Goal: Book appointment/travel/reservation

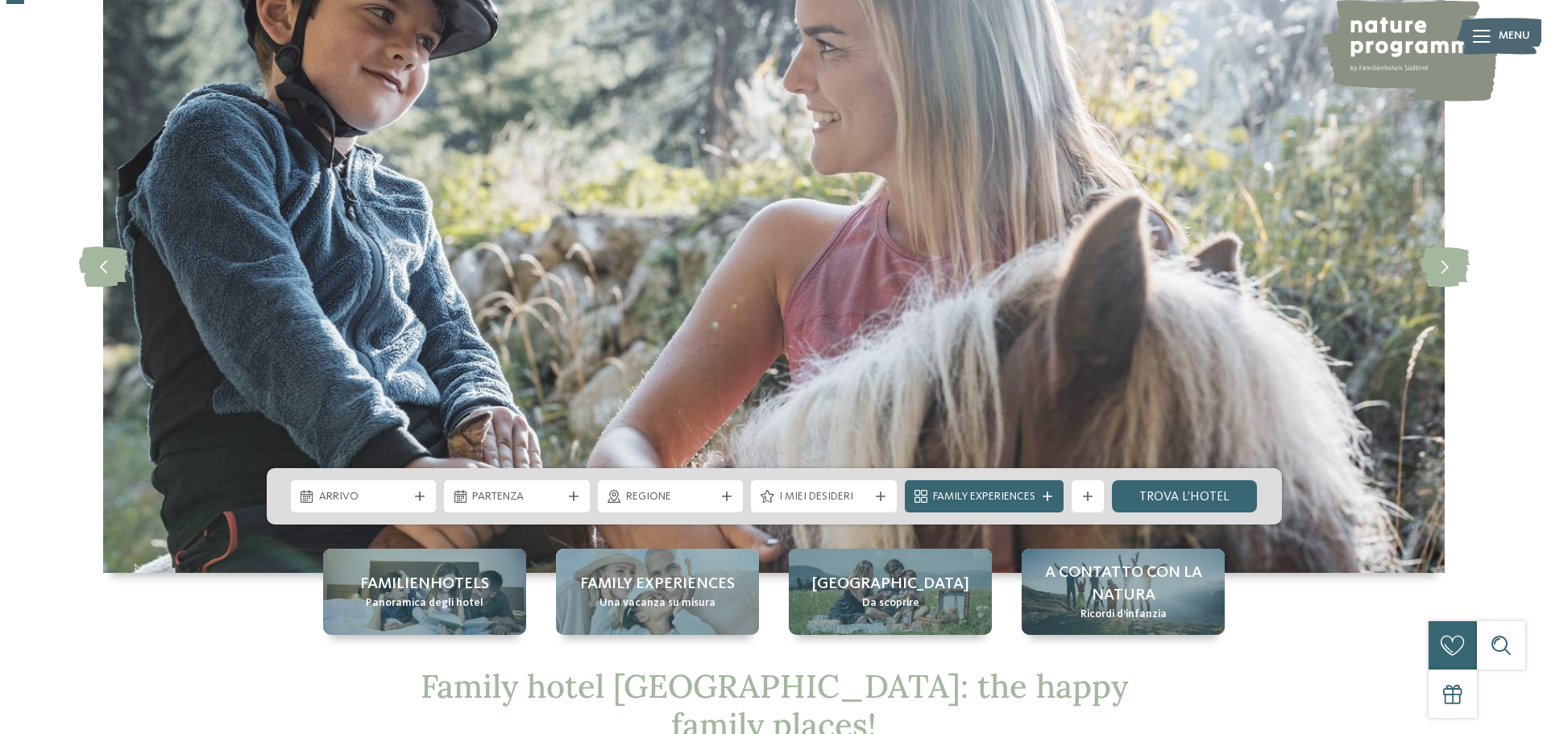
scroll to position [161, 0]
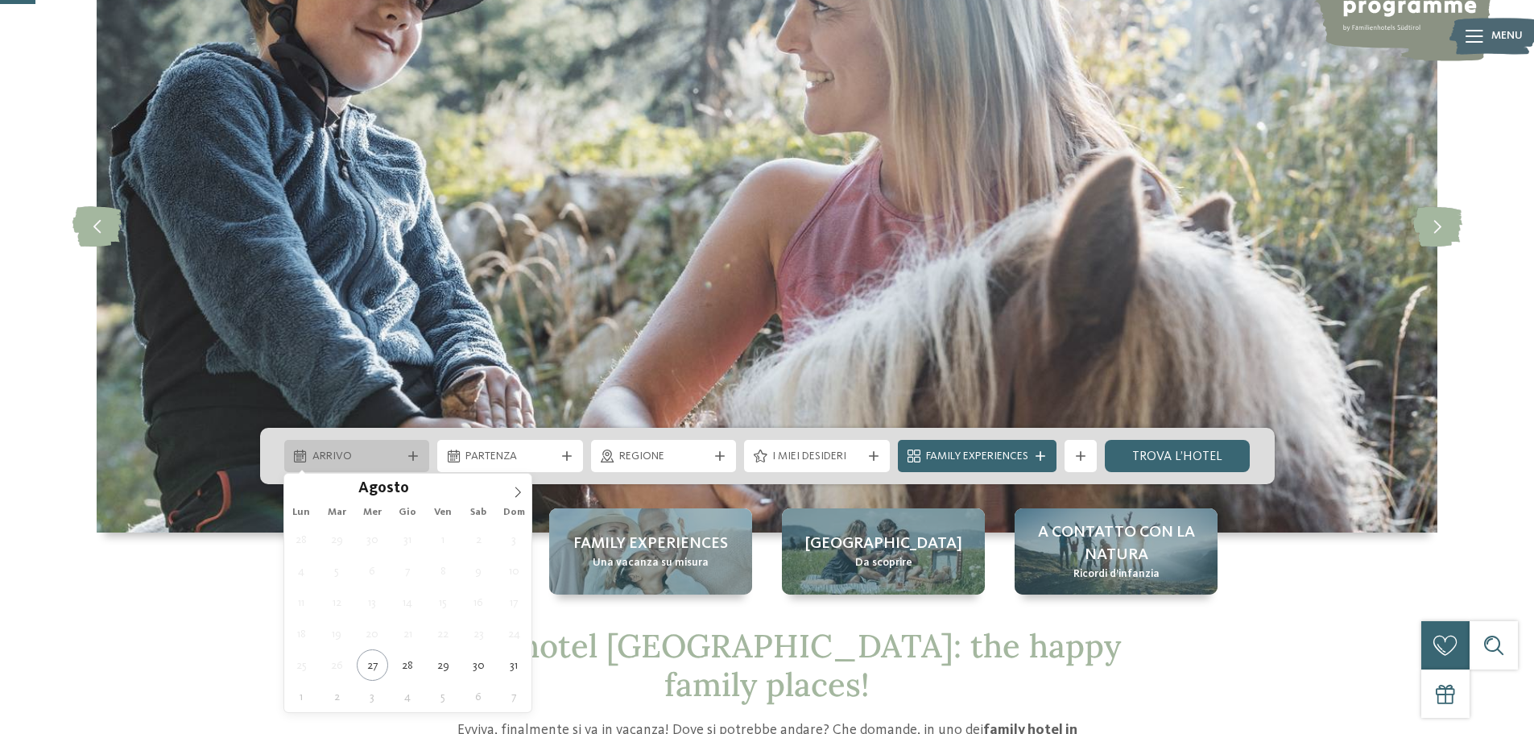
click at [407, 451] on div at bounding box center [413, 456] width 16 height 10
click at [517, 488] on icon at bounding box center [519, 492] width 6 height 10
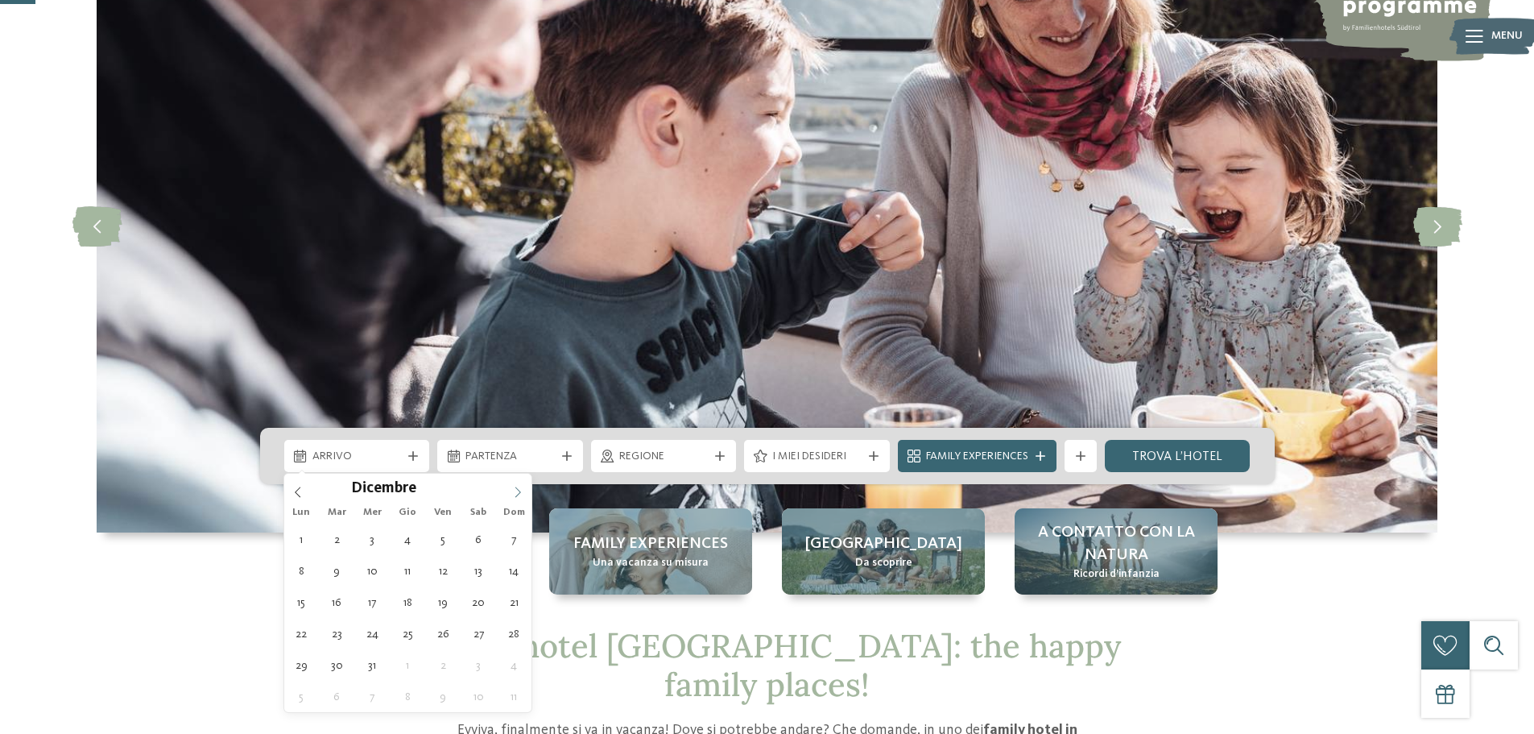
type input "****"
click at [517, 488] on icon at bounding box center [519, 492] width 6 height 10
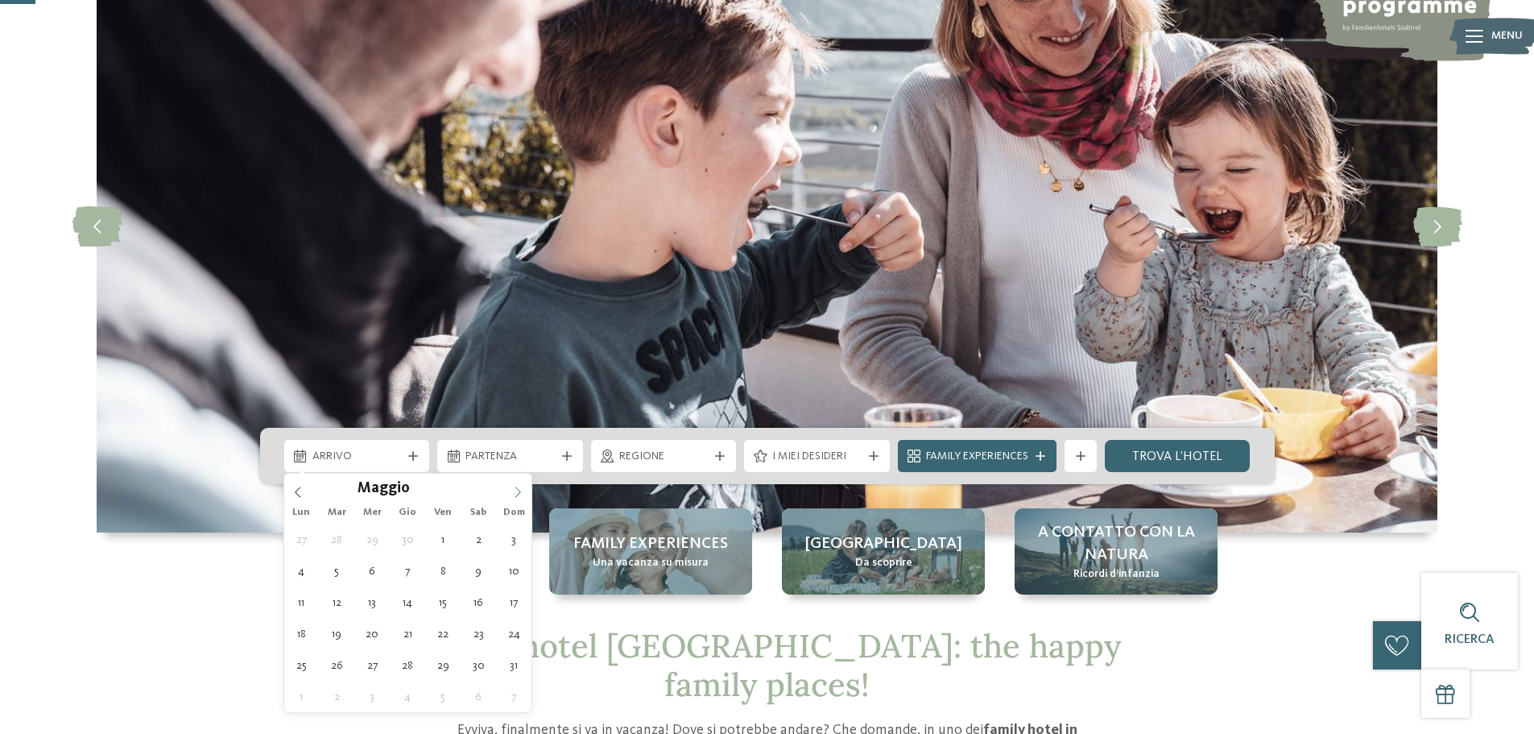
click at [517, 488] on icon at bounding box center [519, 492] width 6 height 10
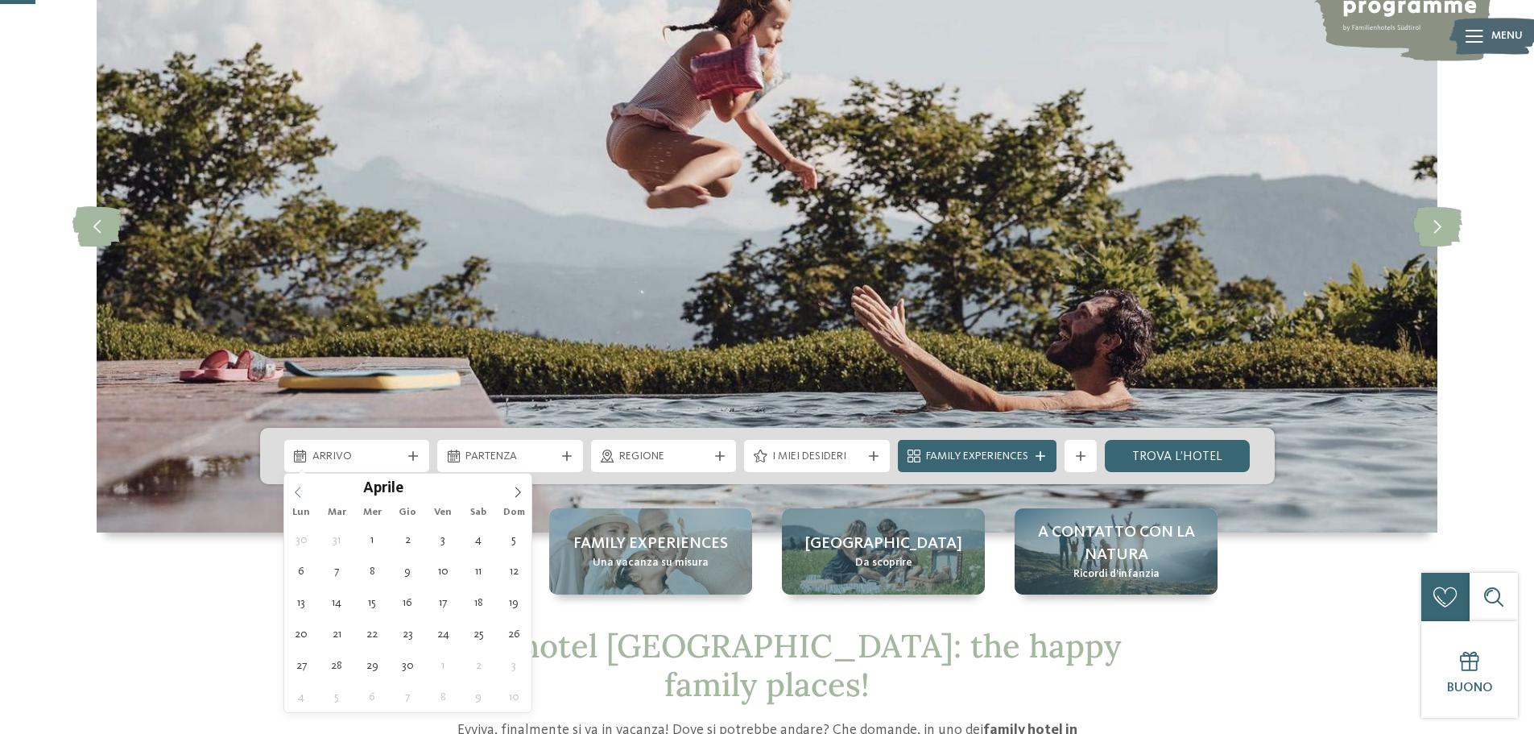
click at [297, 495] on icon at bounding box center [297, 492] width 11 height 11
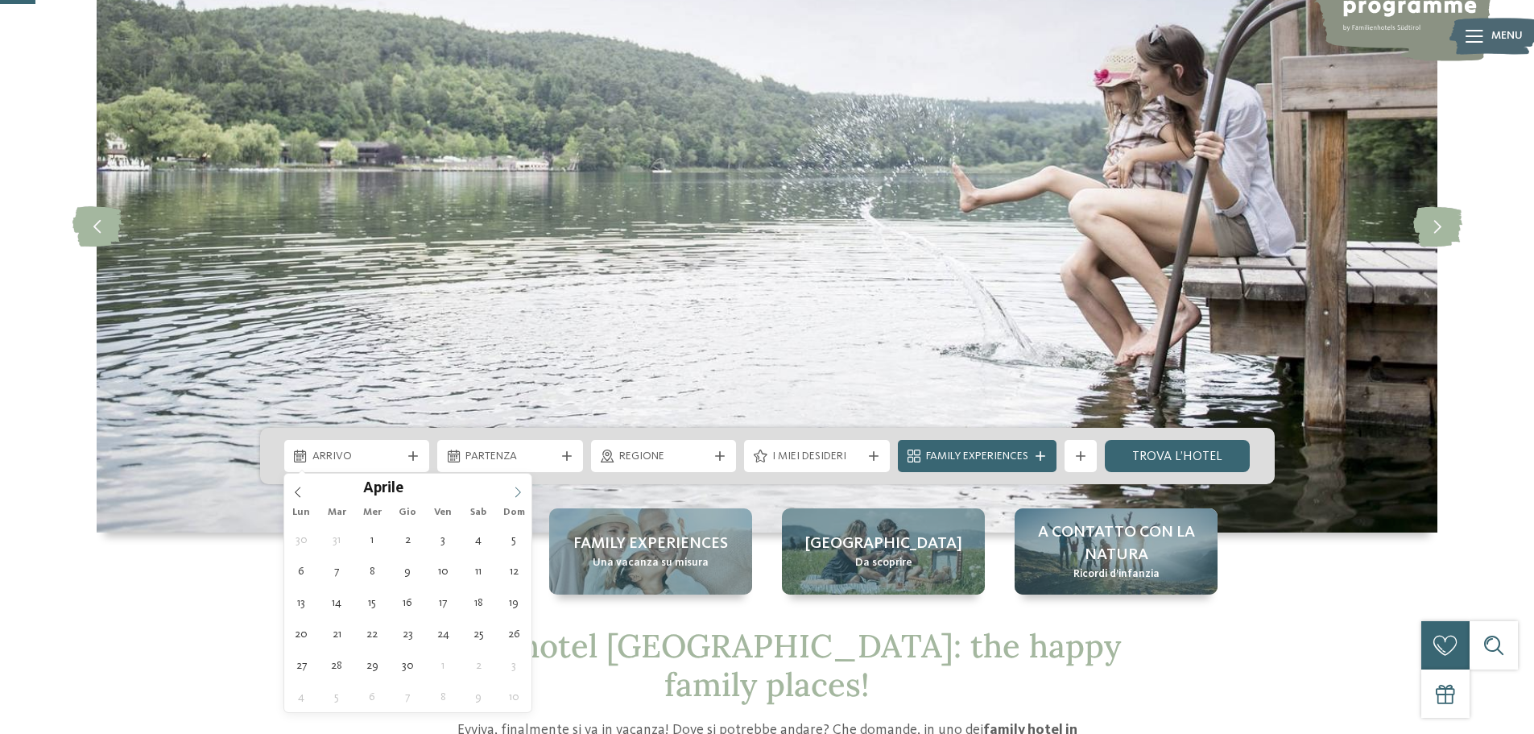
click at [514, 491] on icon at bounding box center [517, 492] width 11 height 11
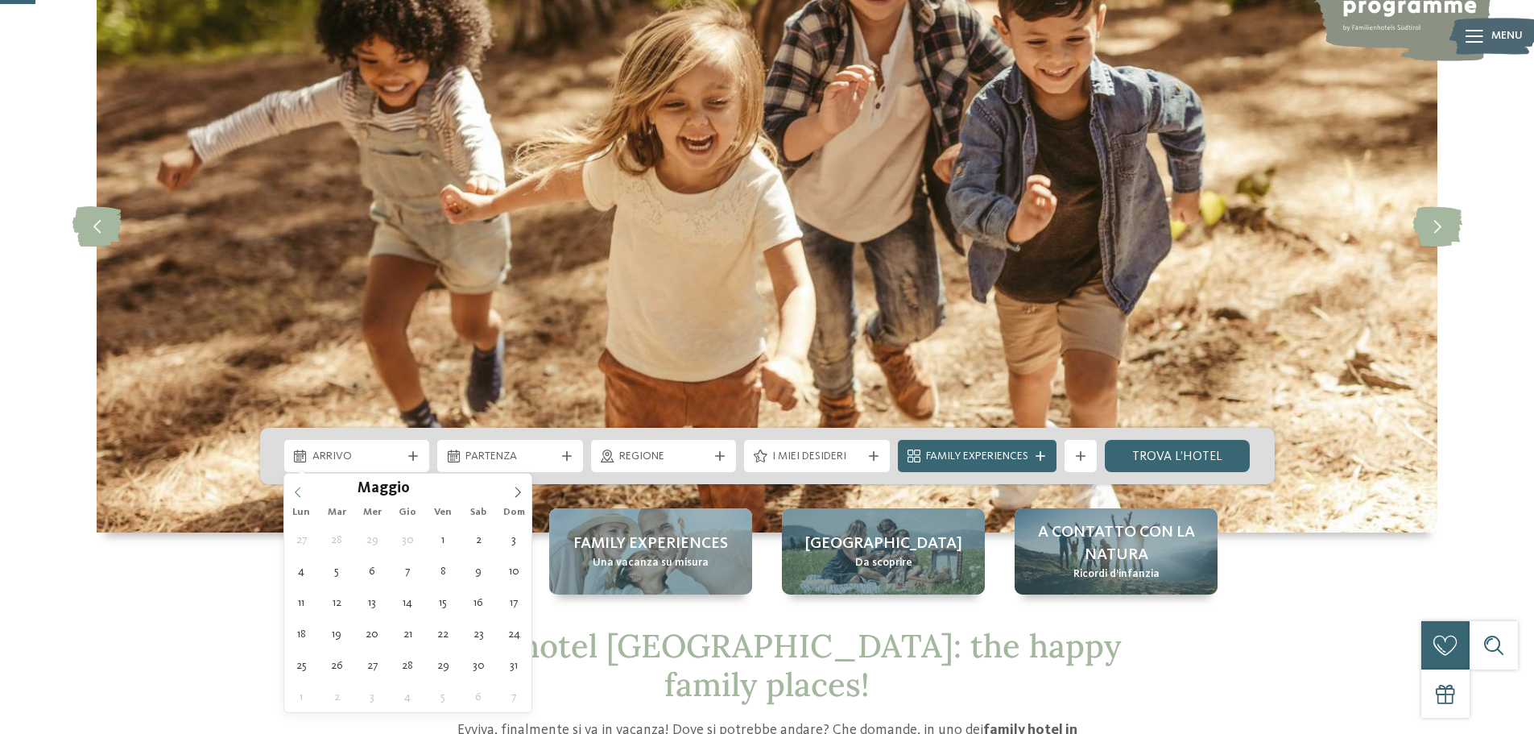
click at [298, 492] on icon at bounding box center [297, 492] width 11 height 11
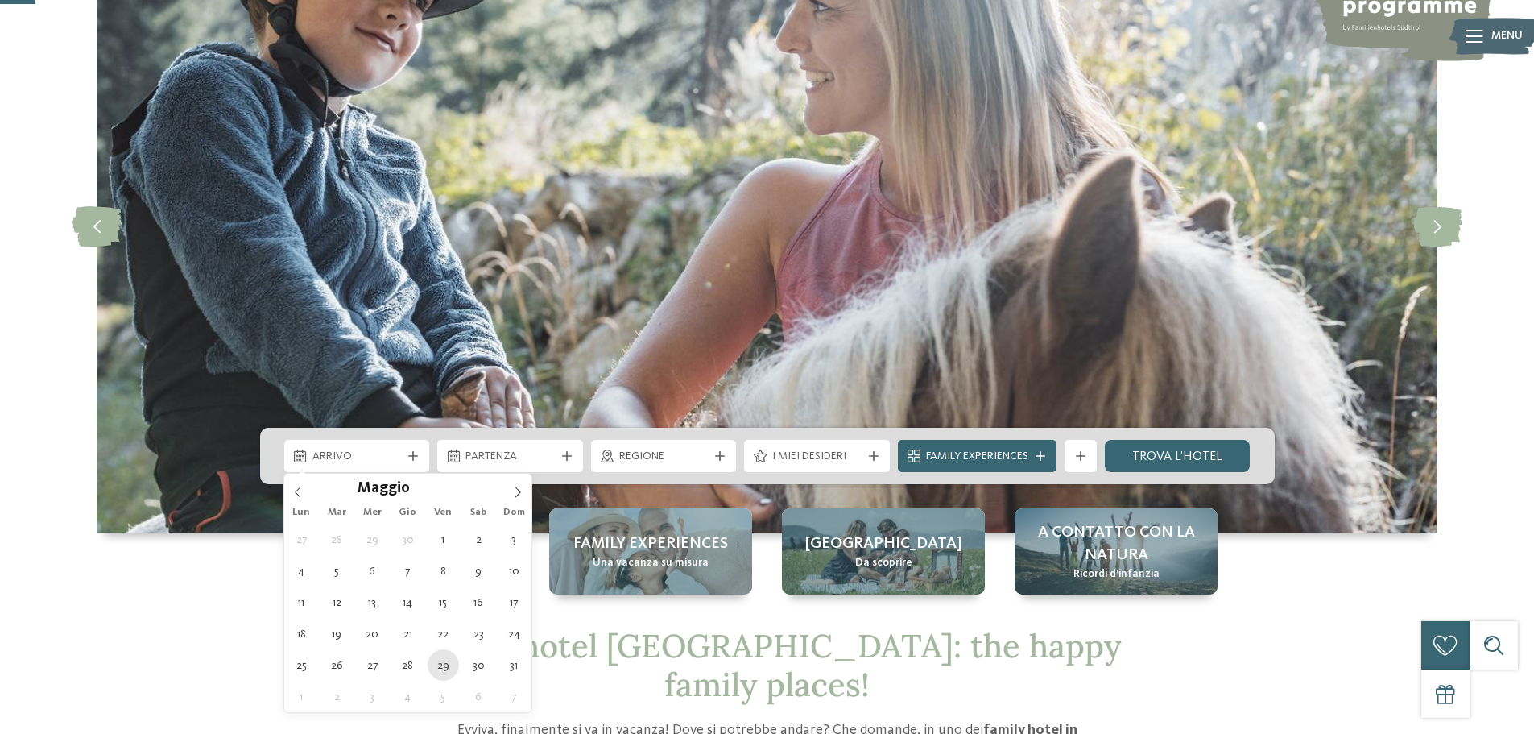
type div "29.05.2026"
type input "****"
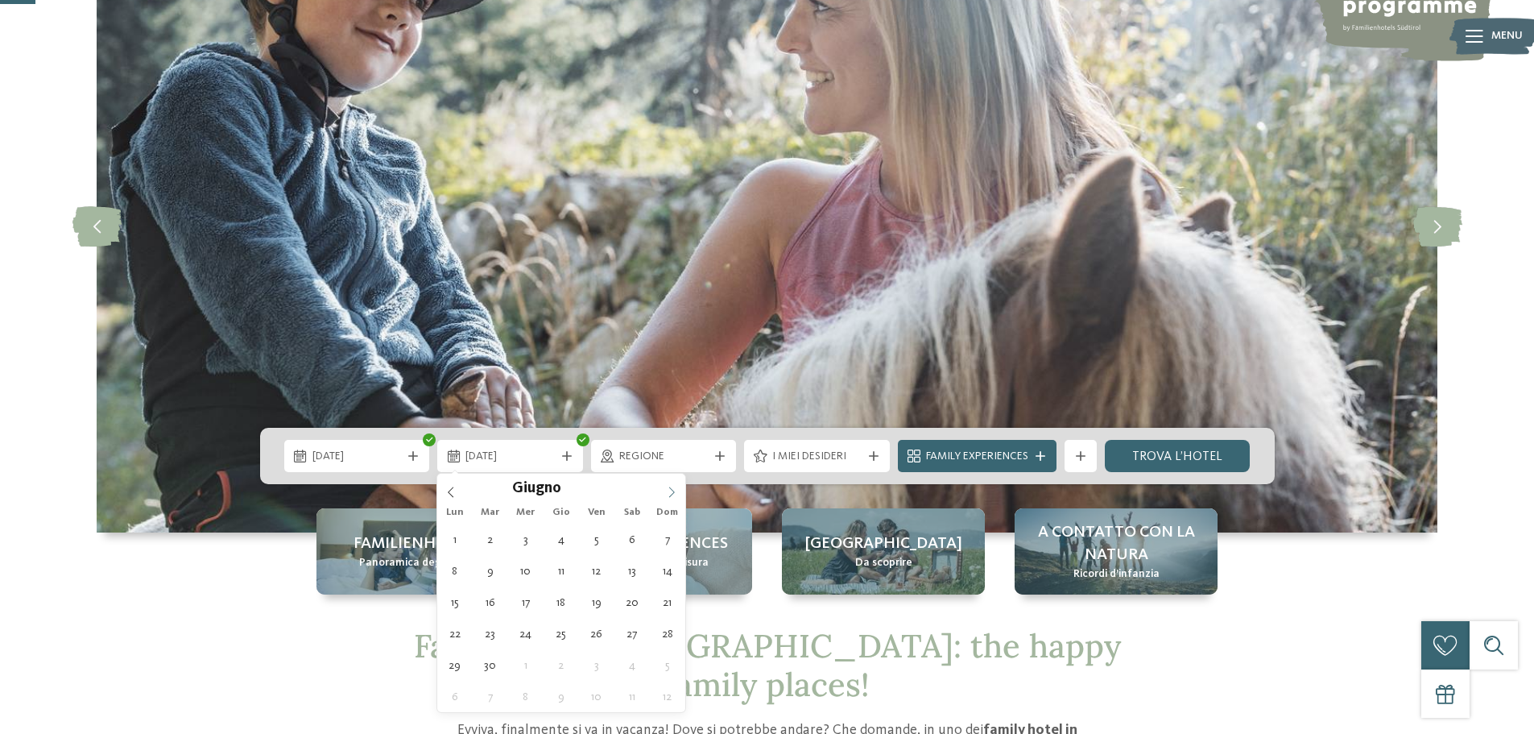
click at [669, 497] on icon at bounding box center [671, 492] width 11 height 11
type div "02.06.2026"
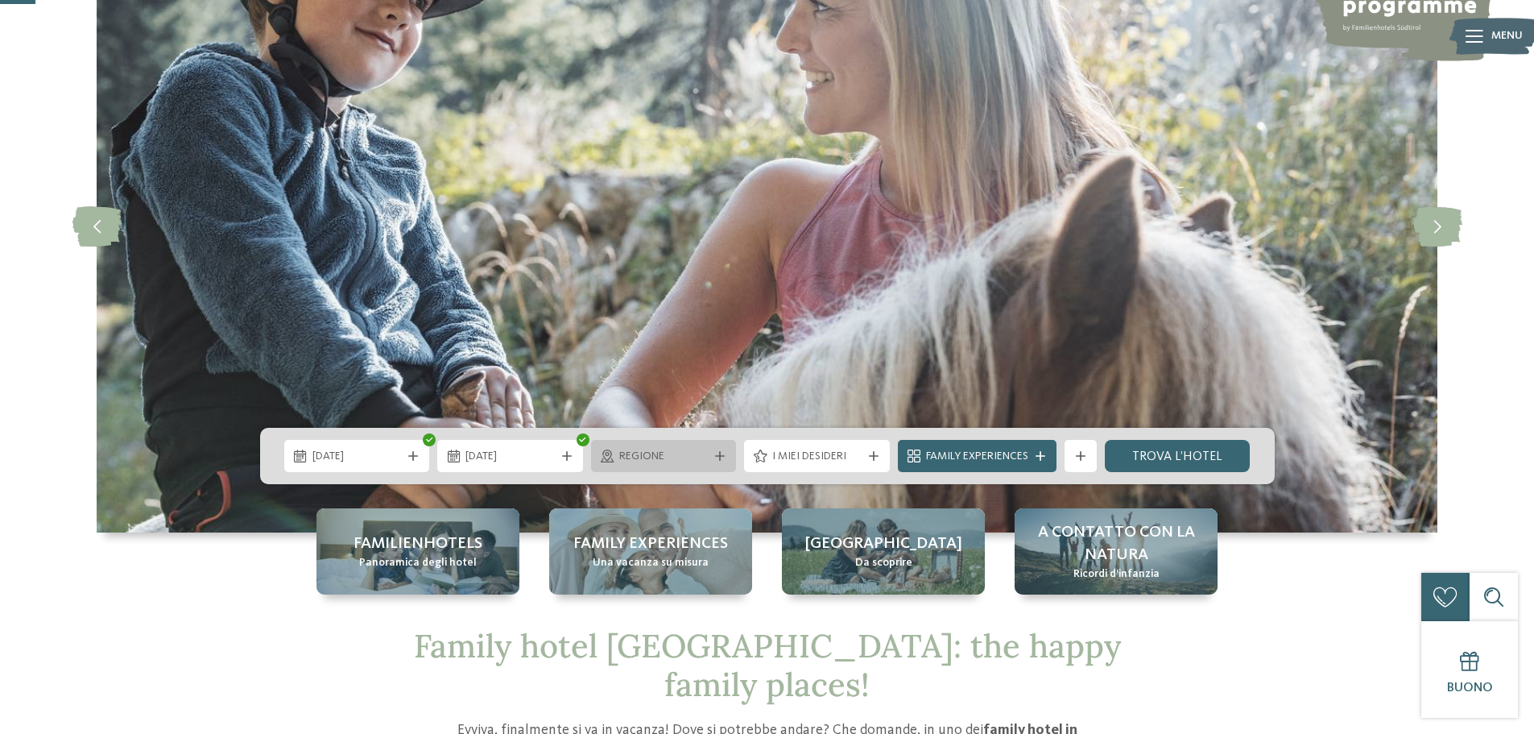
click at [698, 456] on span "Regione" at bounding box center [663, 457] width 89 height 16
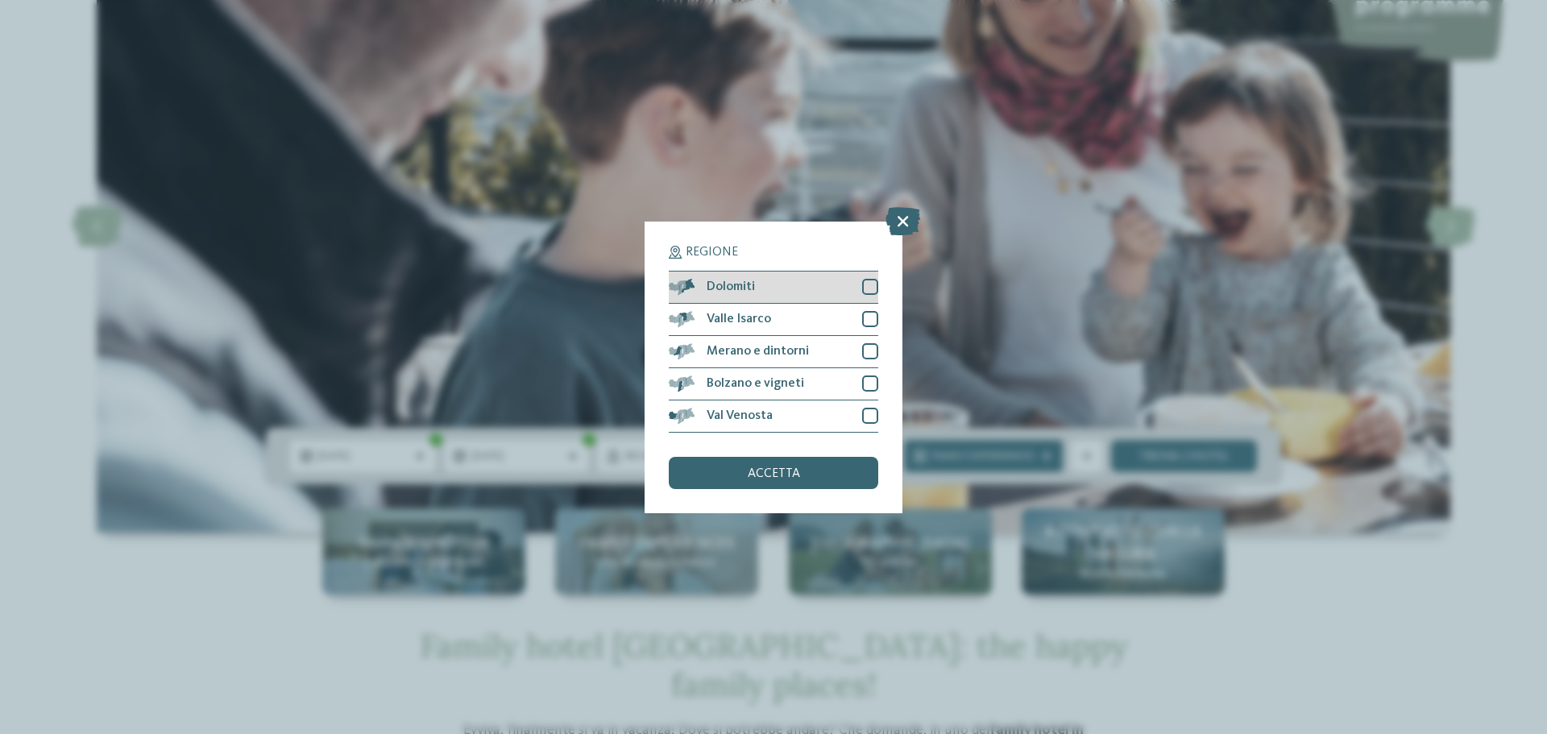
click at [815, 288] on div "Dolomiti" at bounding box center [773, 287] width 209 height 32
click at [784, 468] on span "accetta" at bounding box center [773, 473] width 52 height 13
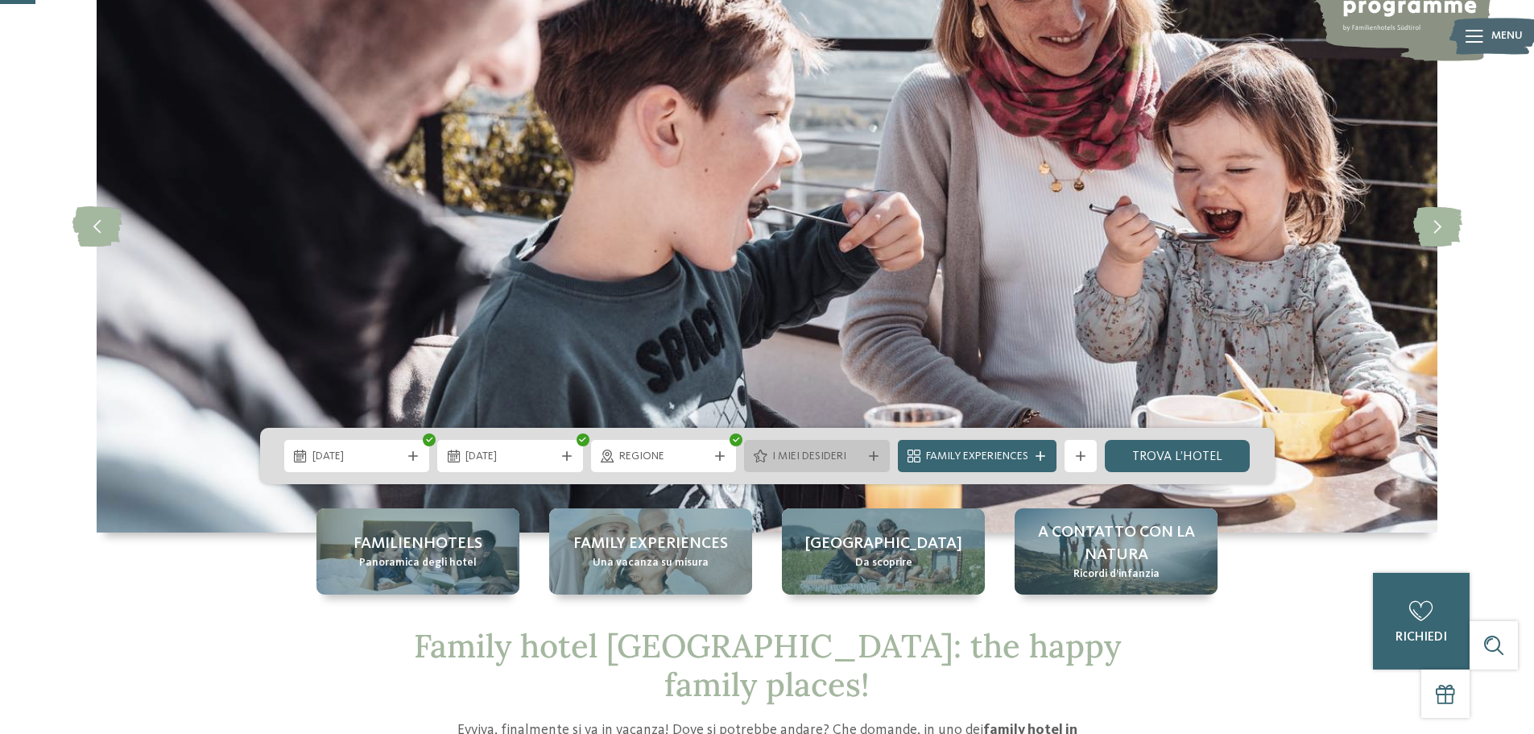
click at [826, 461] on span "I miei desideri" at bounding box center [816, 457] width 89 height 16
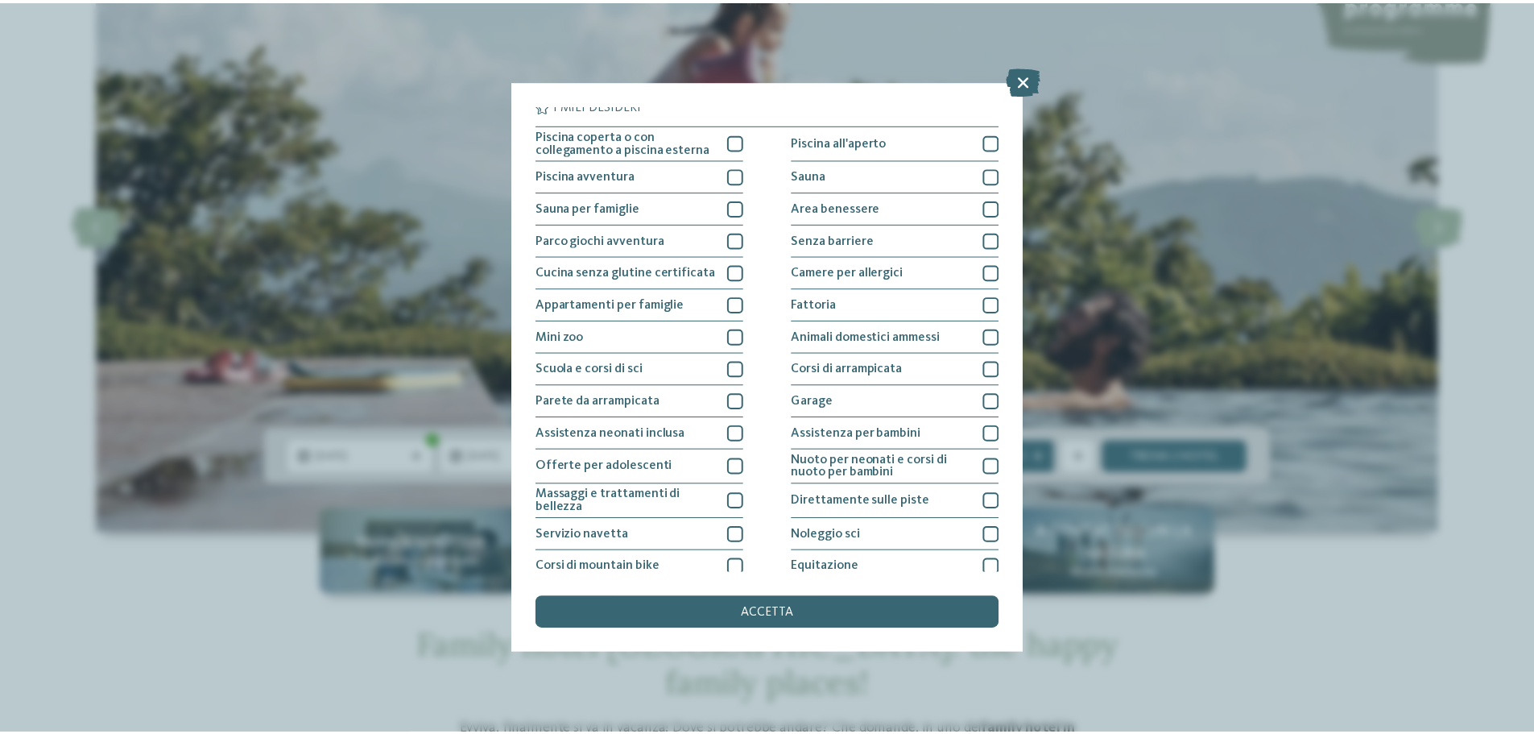
scroll to position [0, 0]
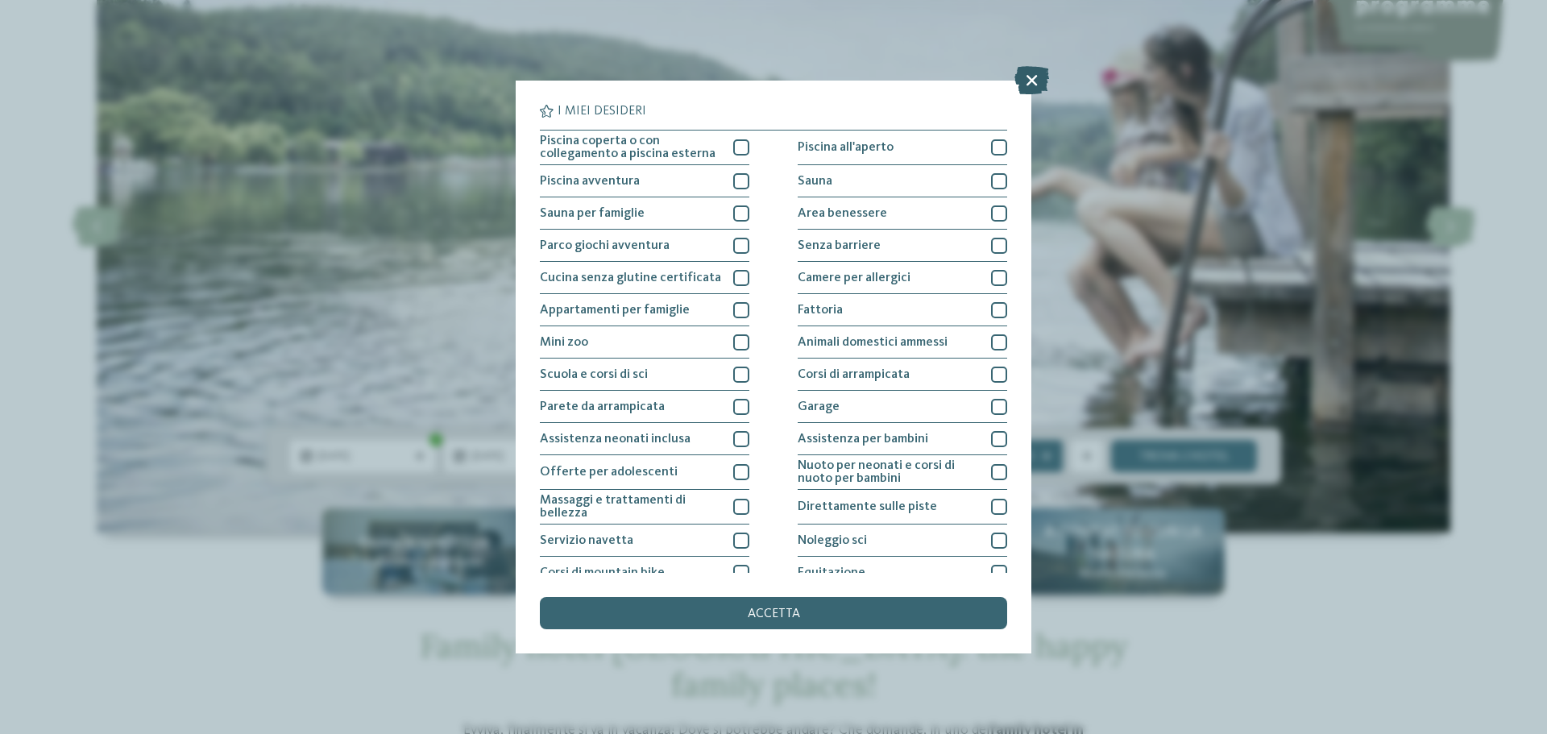
click at [1033, 76] on icon at bounding box center [1031, 80] width 35 height 28
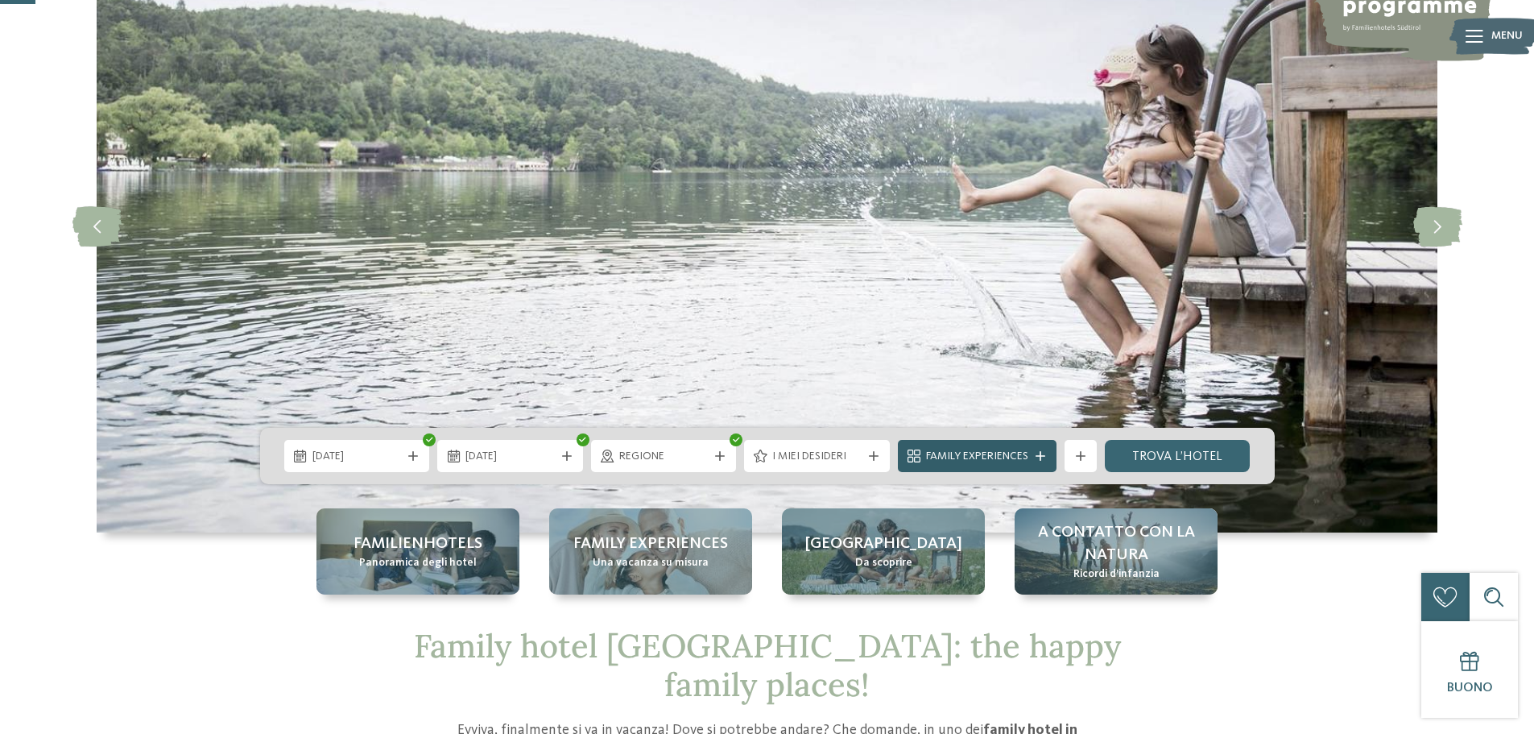
click at [1031, 458] on div "Family Experiences" at bounding box center [977, 456] width 110 height 18
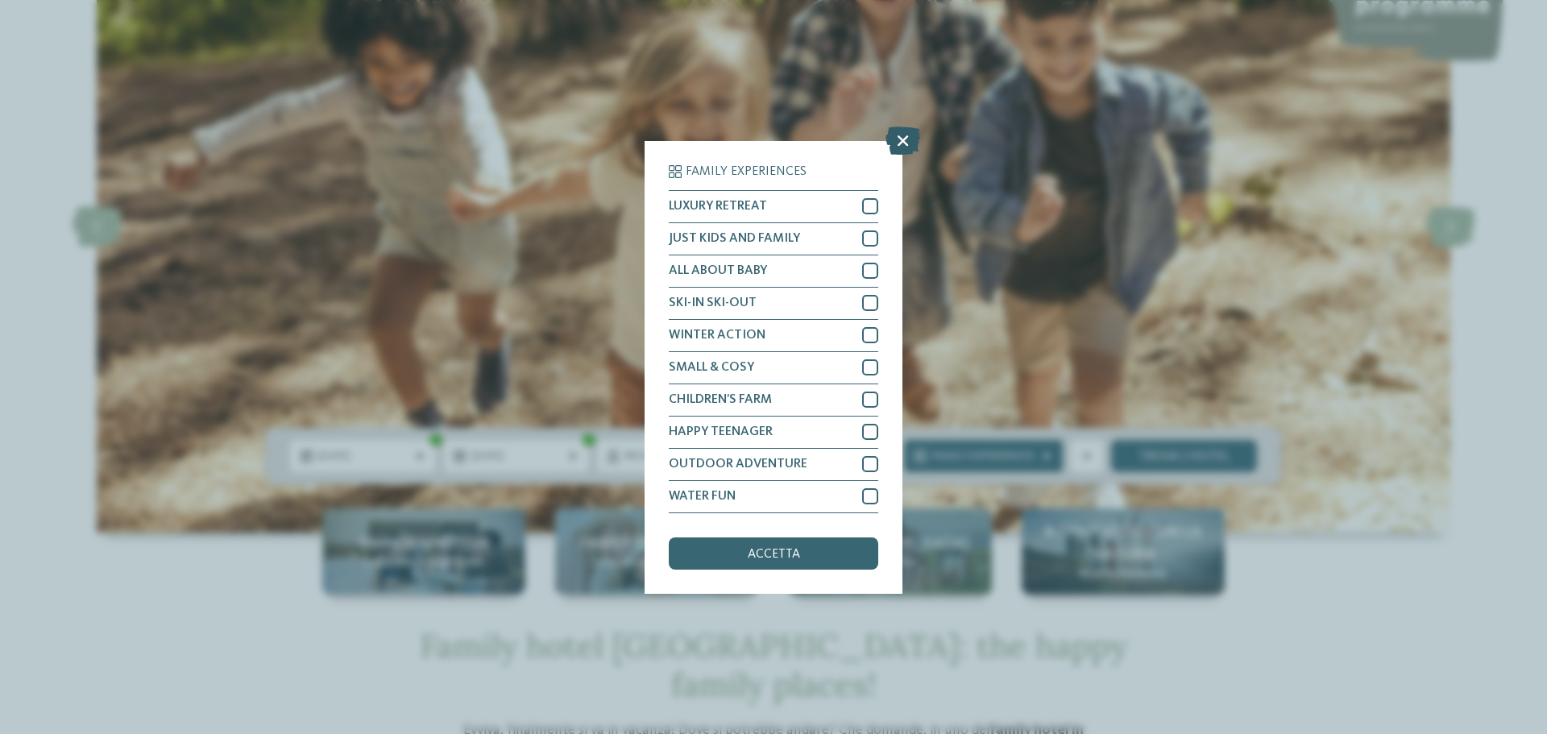
click at [912, 136] on icon at bounding box center [902, 140] width 35 height 28
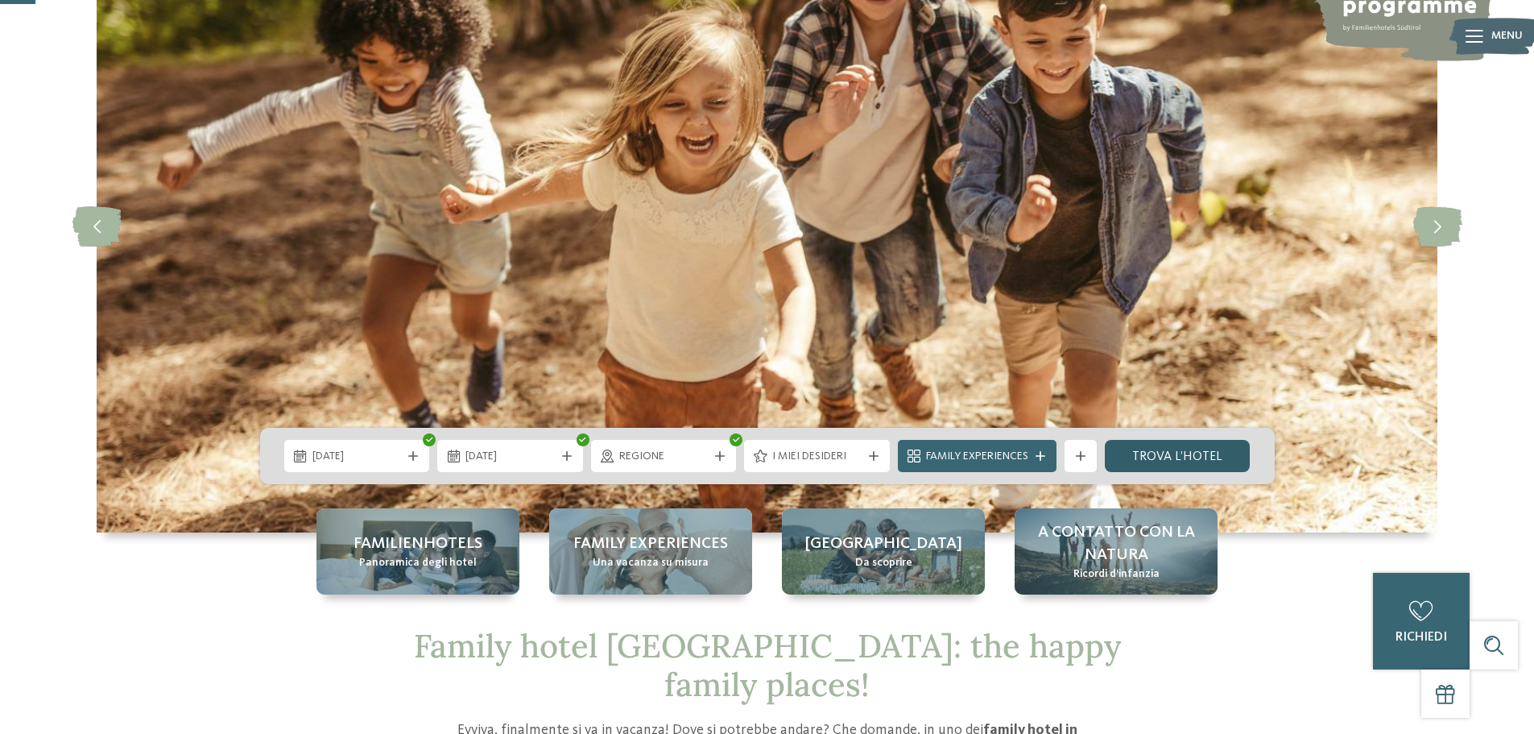
click at [1186, 460] on link "trova l’hotel" at bounding box center [1178, 456] width 146 height 32
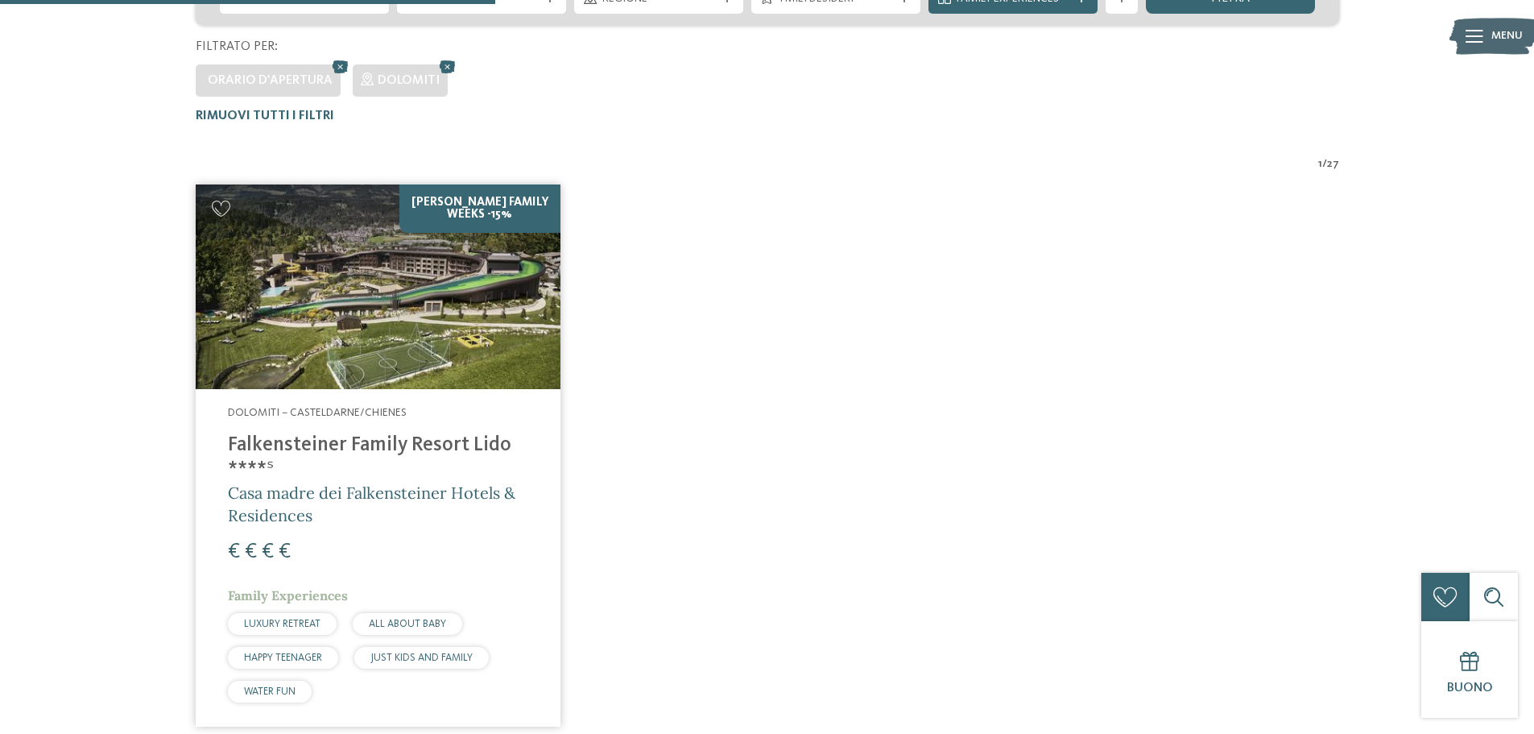
scroll to position [448, 0]
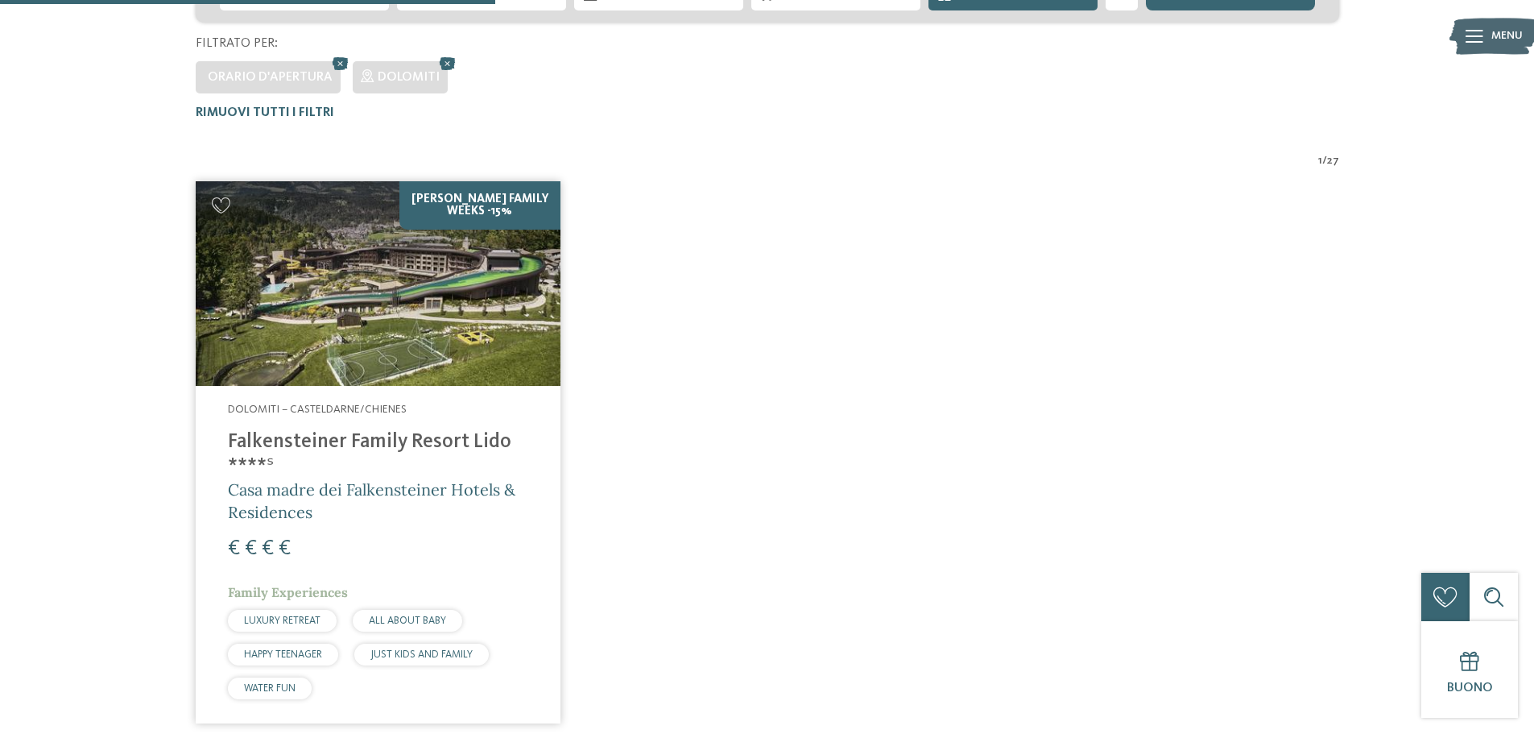
click at [424, 443] on h4 "Falkensteiner Family Resort Lido ****ˢ" at bounding box center [378, 454] width 300 height 48
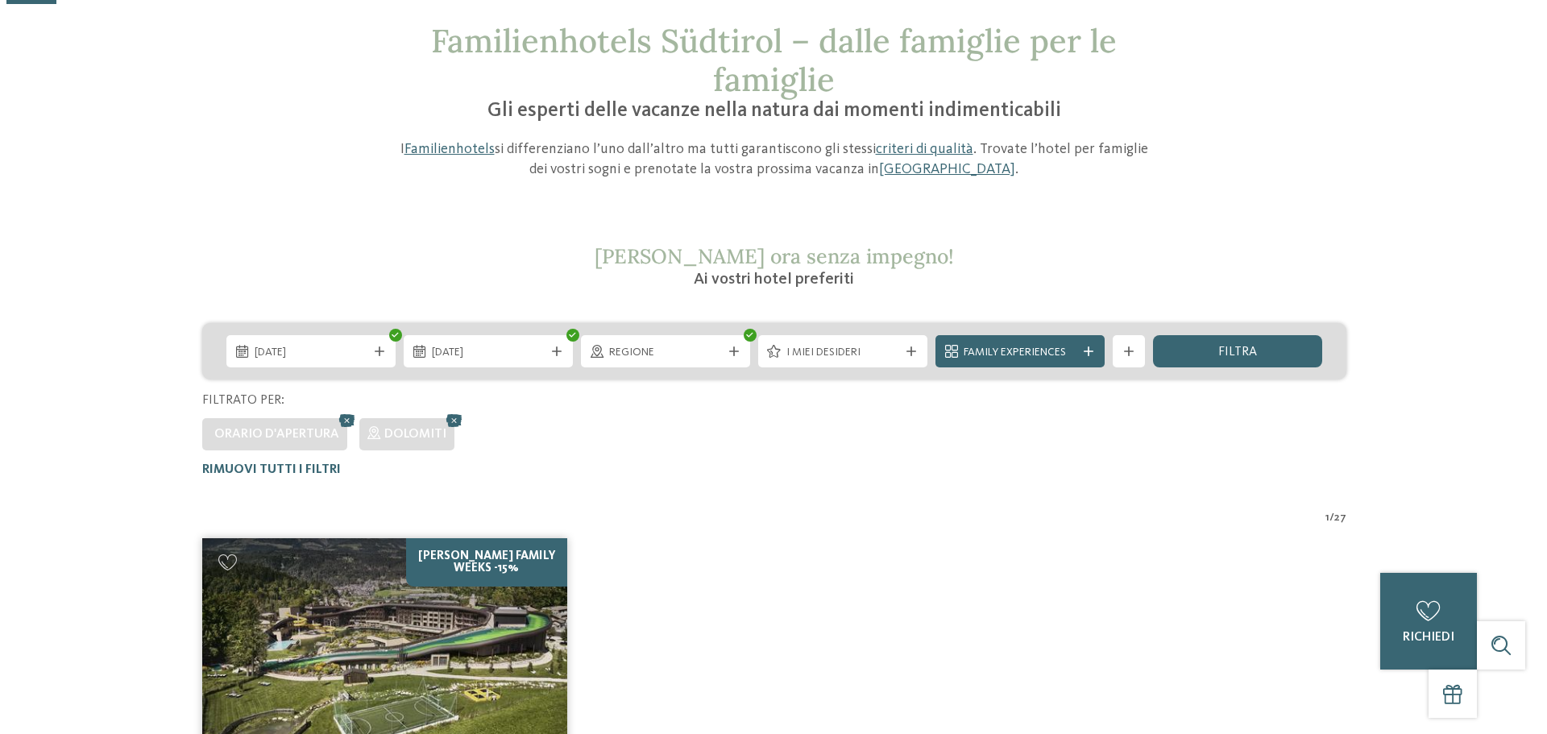
scroll to position [45, 0]
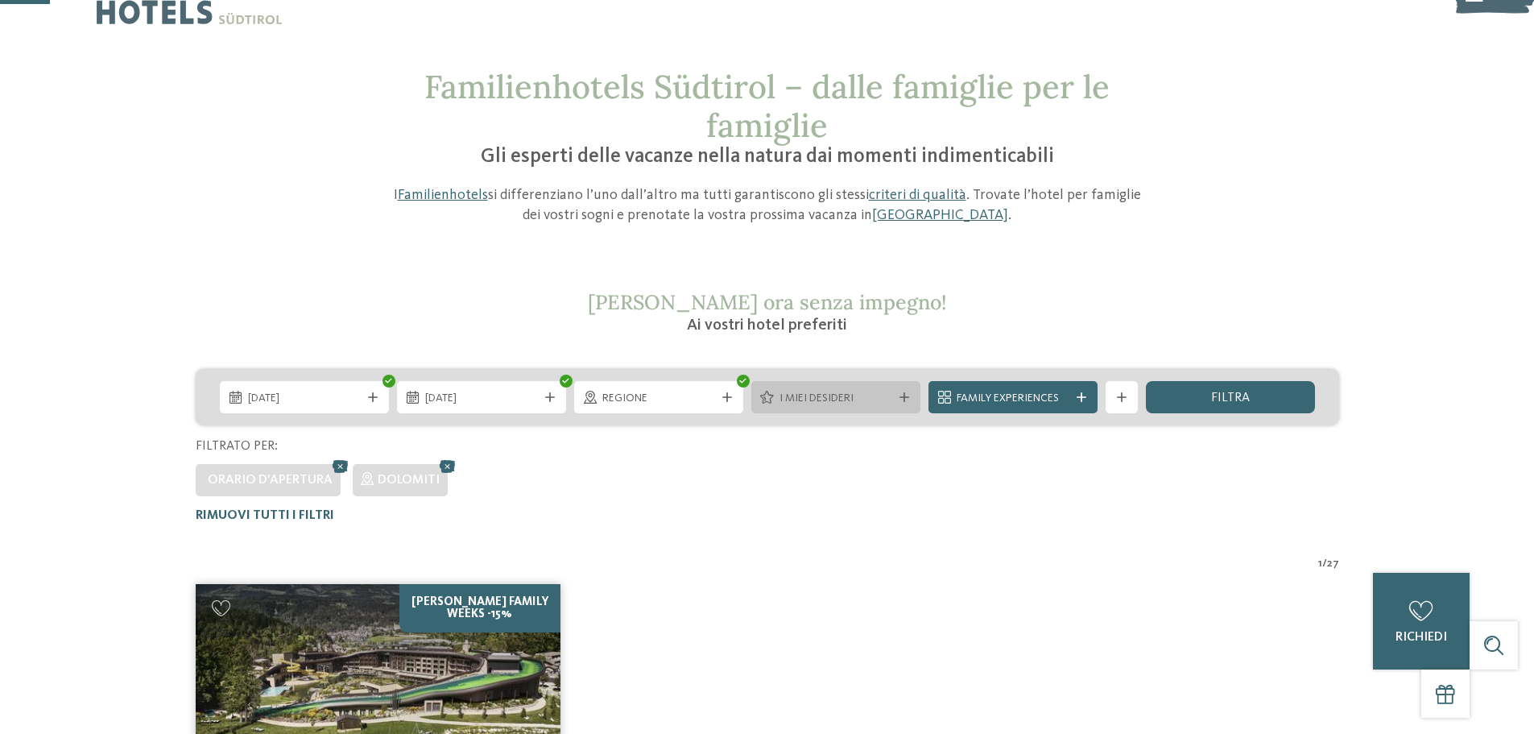
click at [820, 398] on span "I miei desideri" at bounding box center [836, 399] width 113 height 16
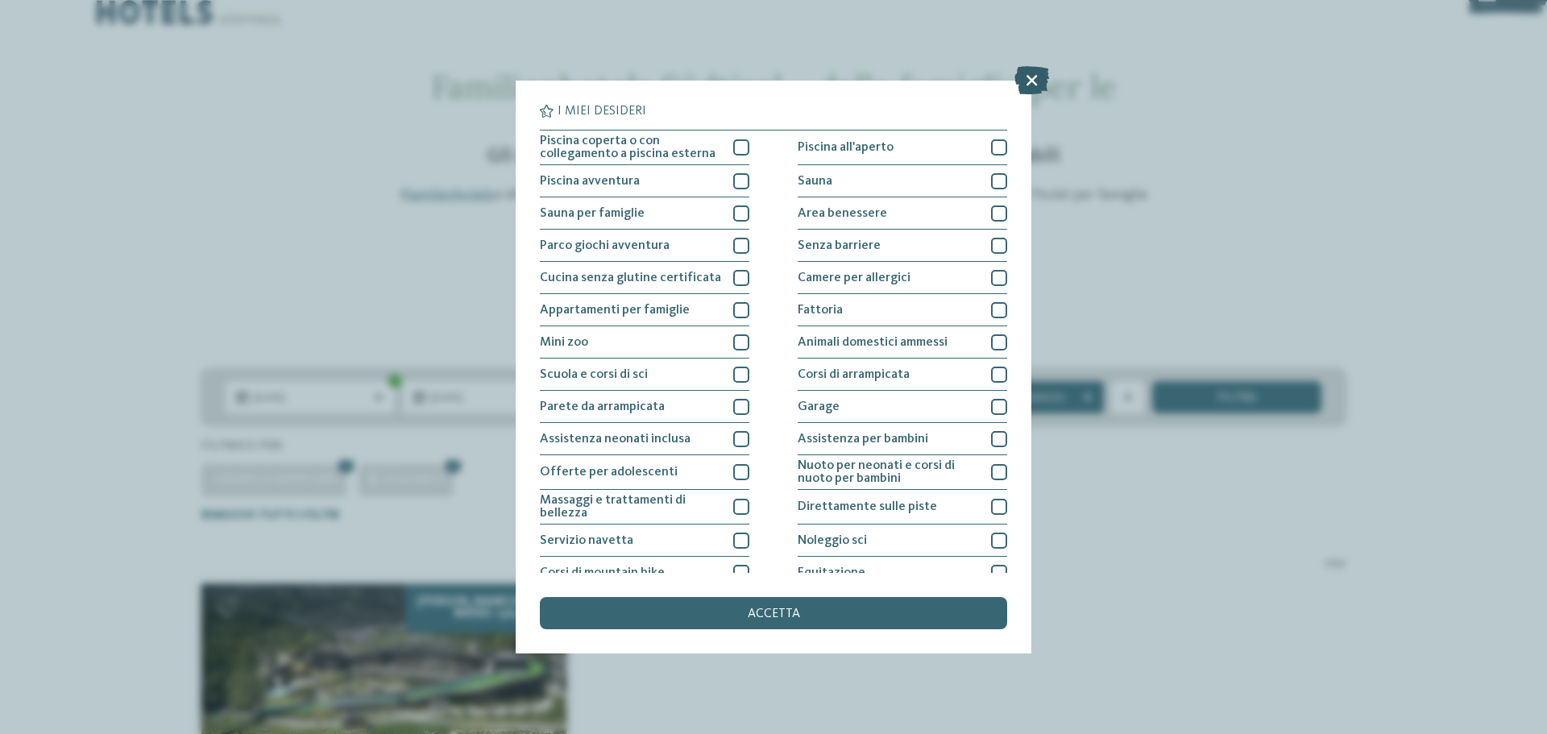
click at [1029, 68] on icon at bounding box center [1031, 80] width 35 height 28
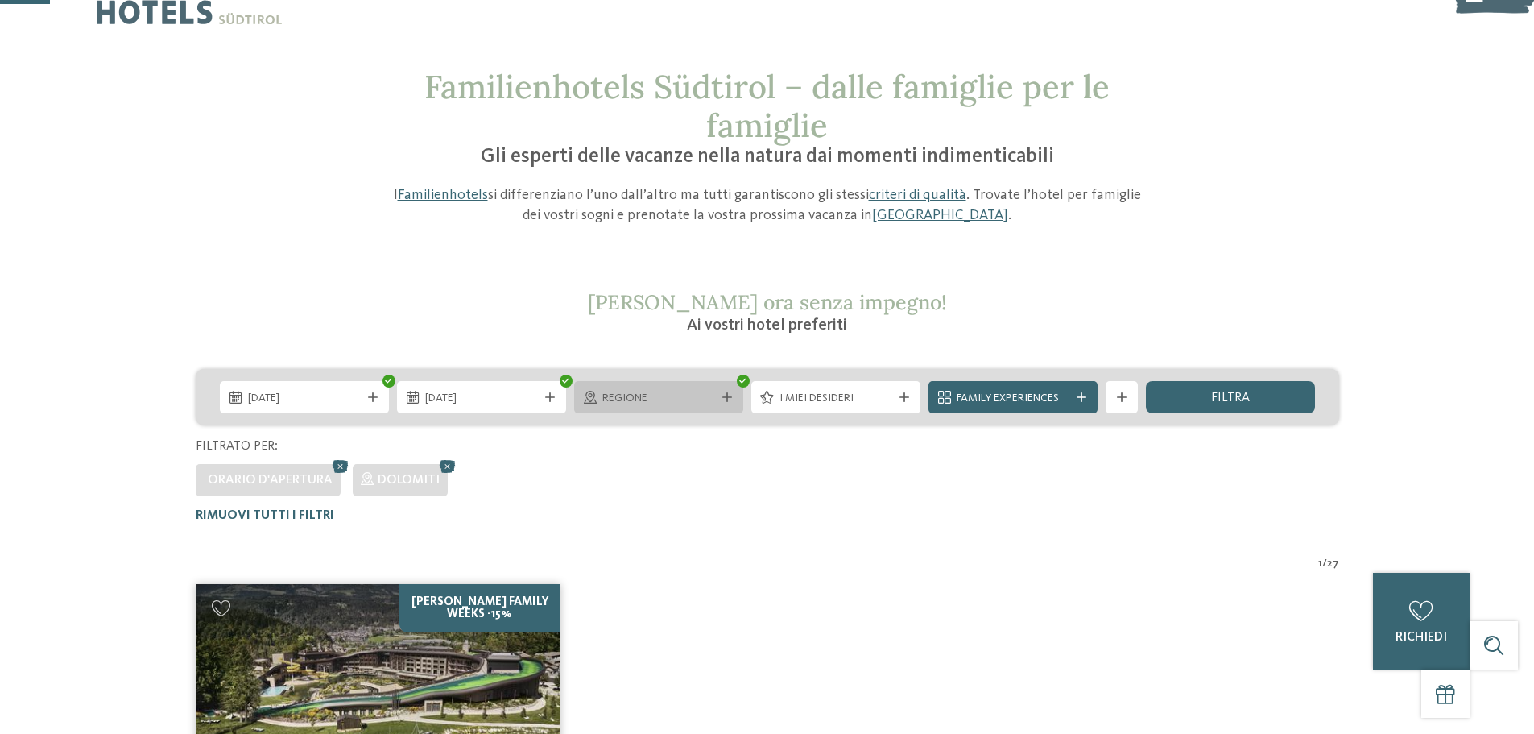
click at [639, 401] on span "Regione" at bounding box center [659, 399] width 113 height 16
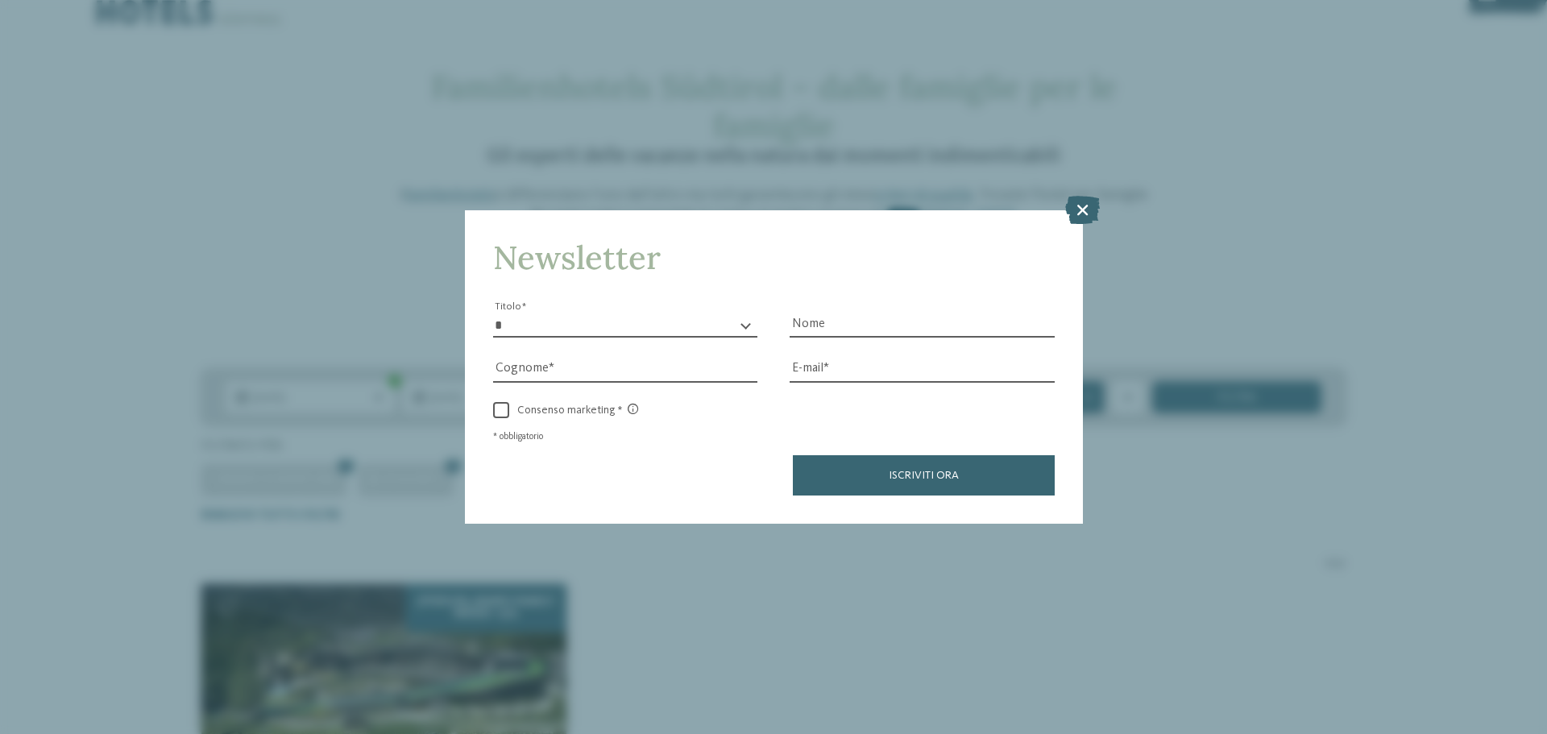
click at [767, 474] on div "Iscriviti ora" at bounding box center [773, 475] width 561 height 40
click at [1079, 222] on icon at bounding box center [1082, 210] width 35 height 28
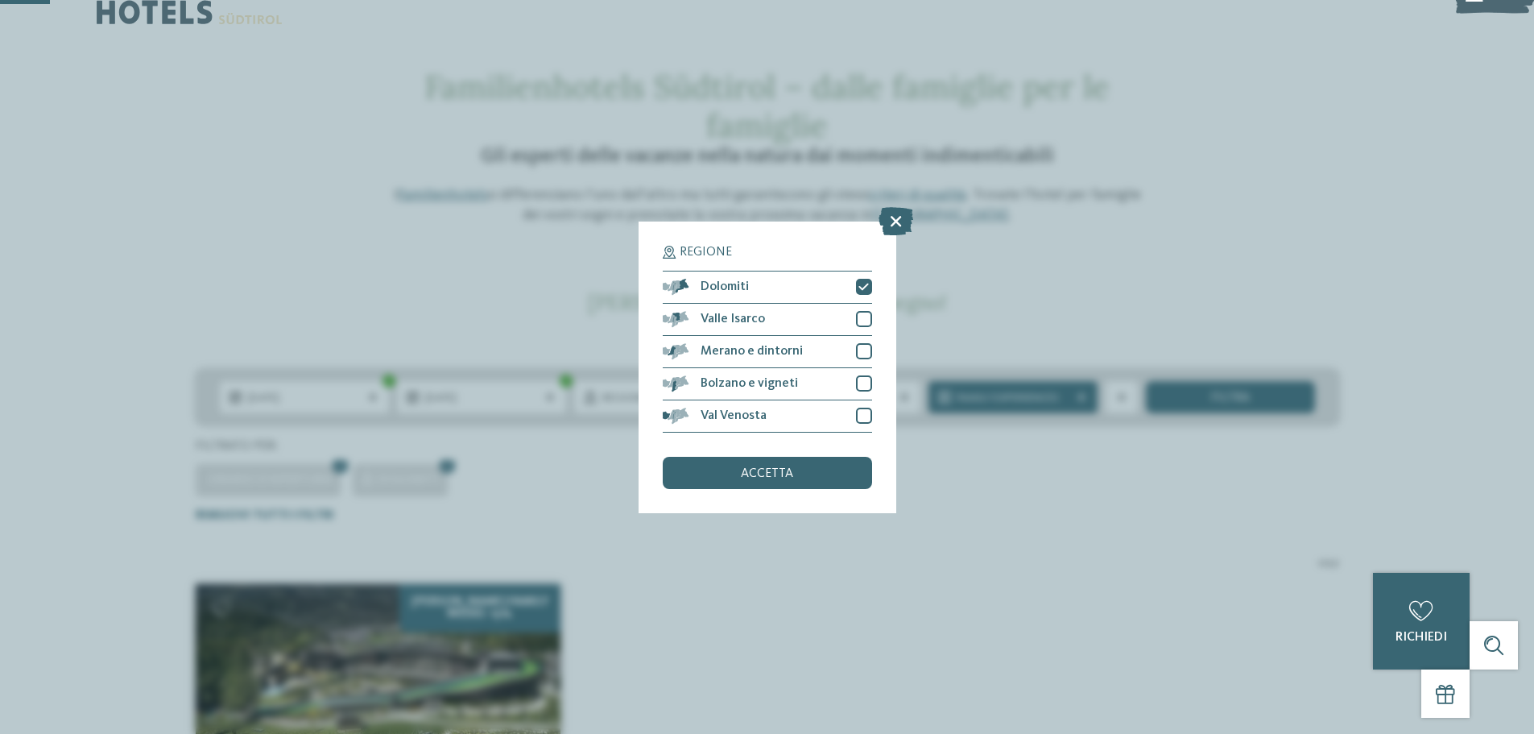
click at [804, 491] on div "Regione Dolomiti Valle Isarco" at bounding box center [768, 368] width 258 height 292
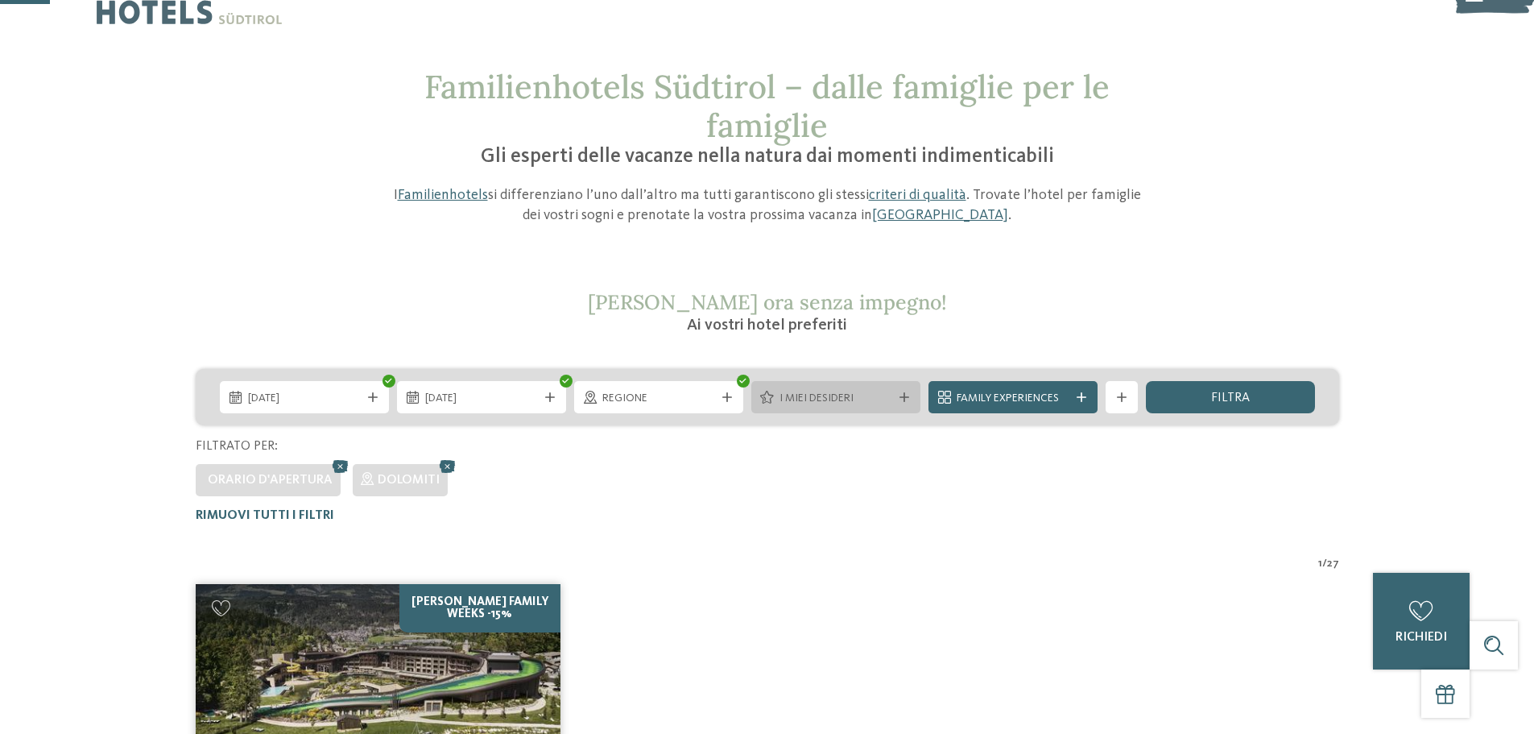
click at [821, 408] on div "I miei desideri" at bounding box center [836, 397] width 169 height 32
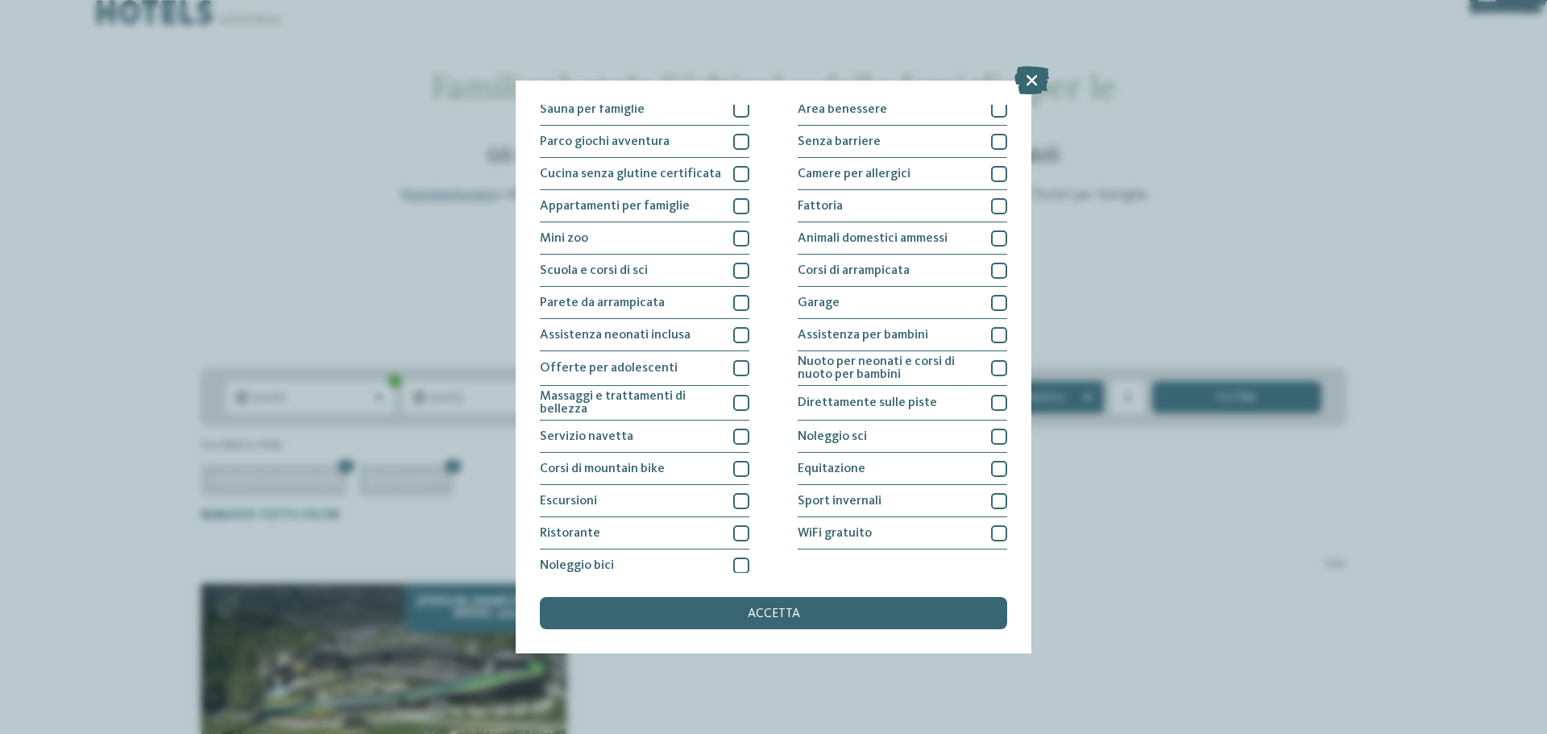
scroll to position [113, 0]
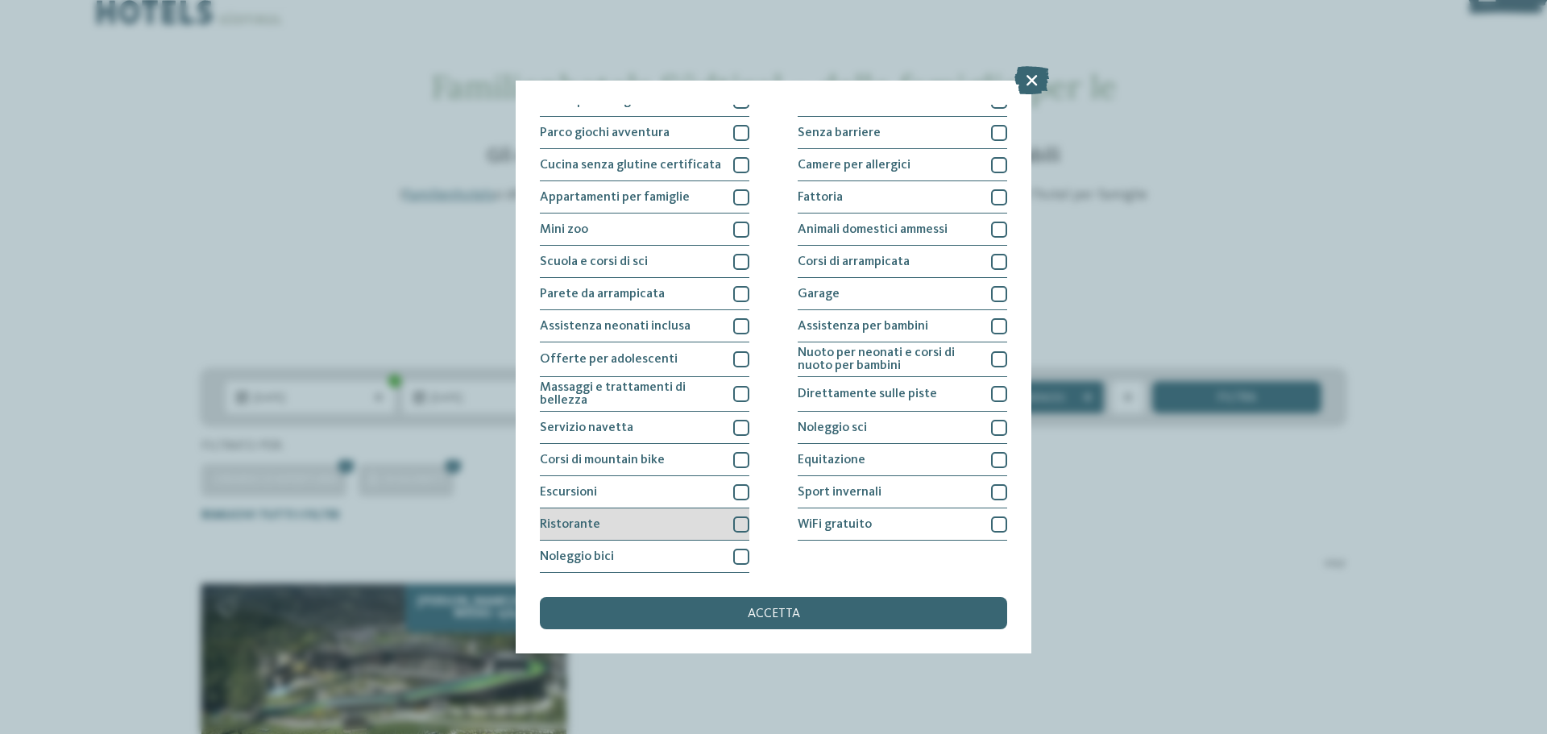
click at [739, 531] on div at bounding box center [741, 524] width 16 height 16
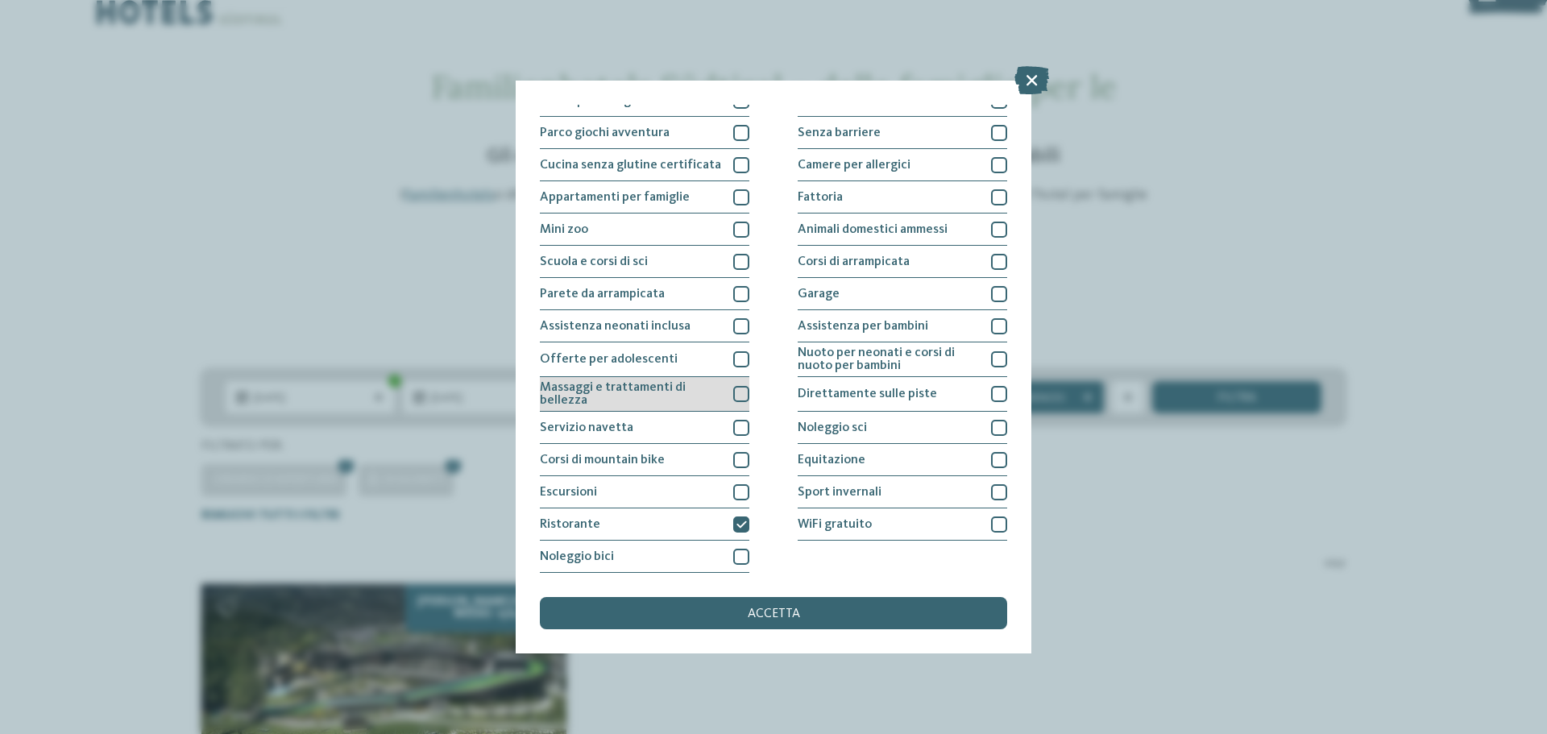
click at [680, 400] on span "Massaggi e trattamenti di bellezza" at bounding box center [630, 394] width 181 height 26
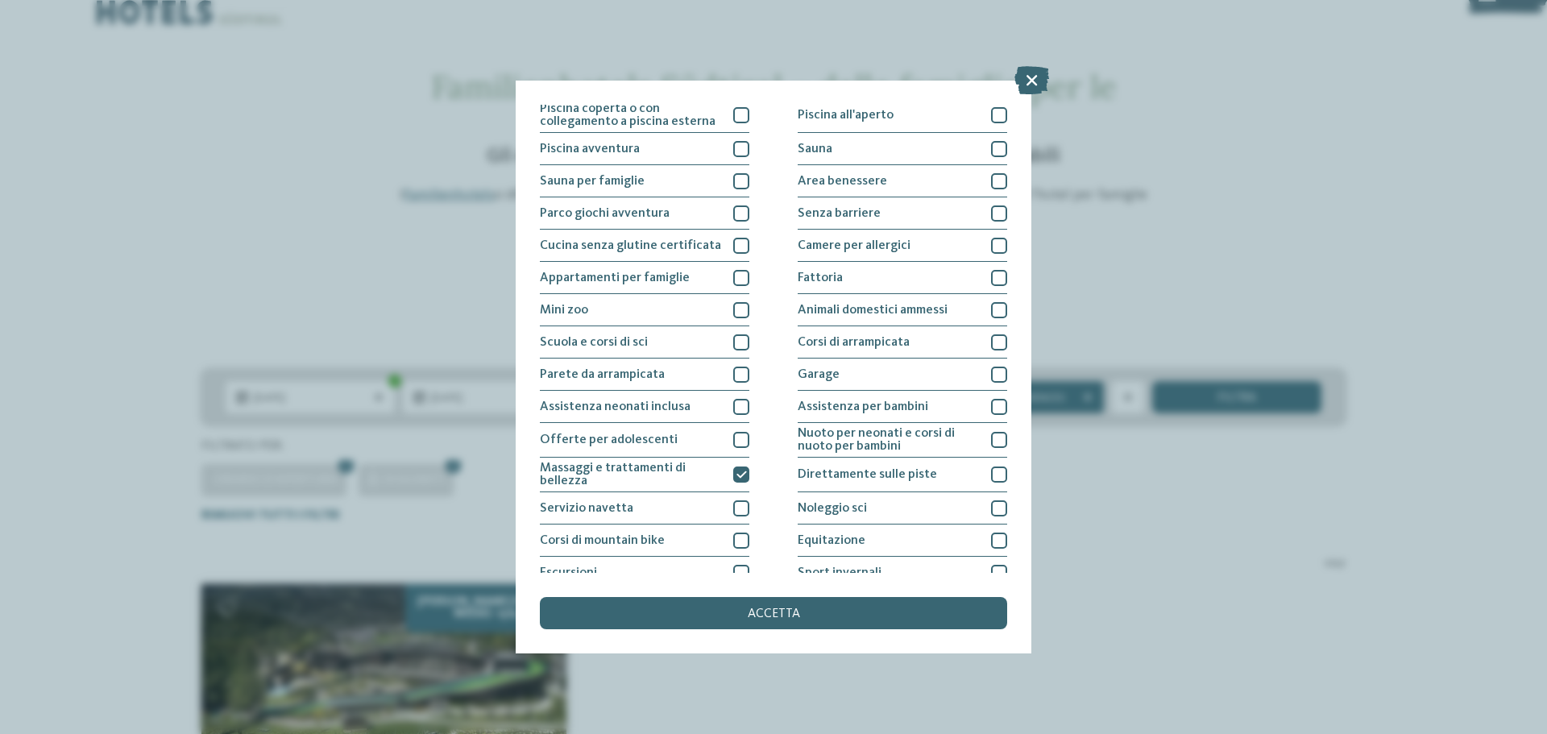
scroll to position [0, 0]
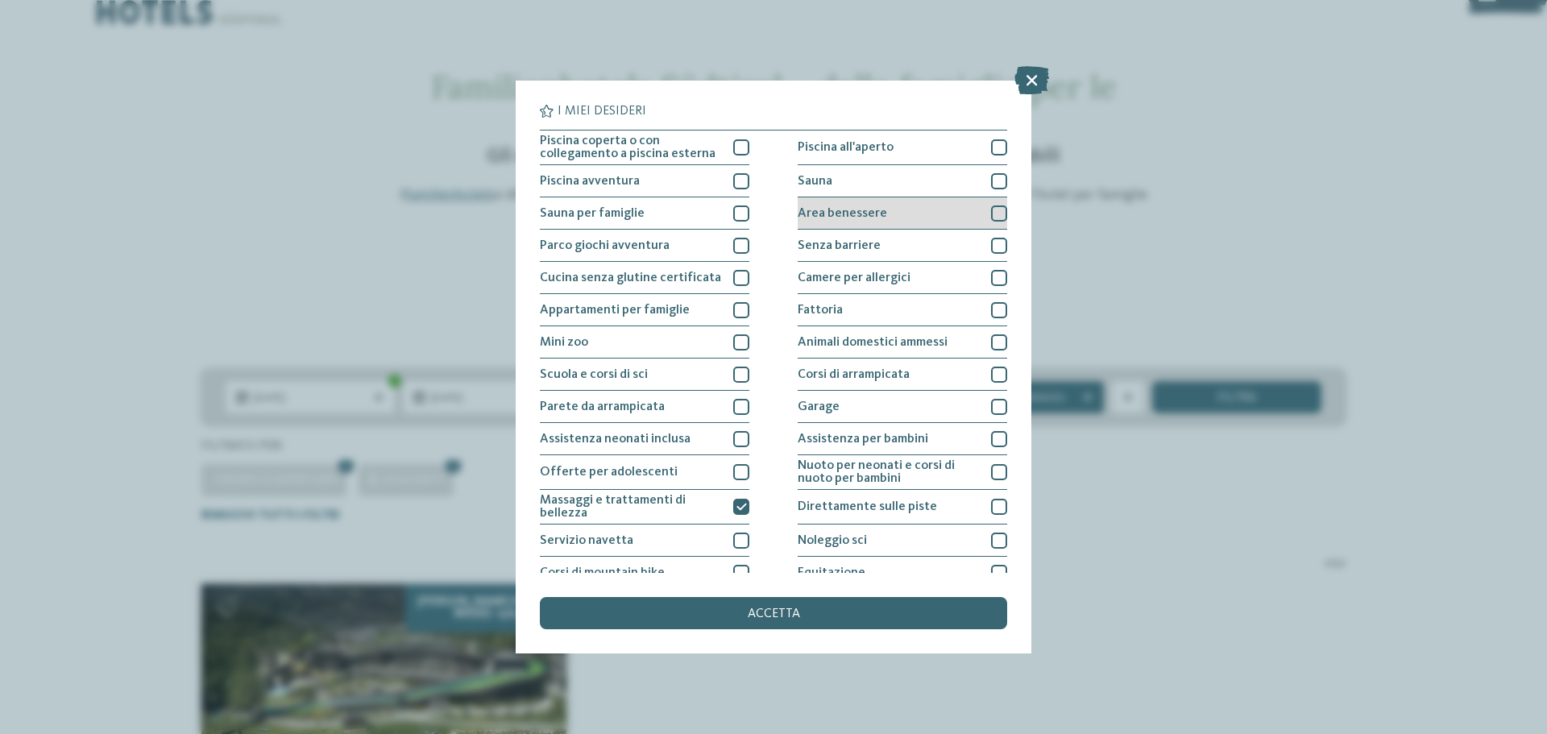
click at [822, 218] on span "Area benessere" at bounding box center [841, 213] width 89 height 13
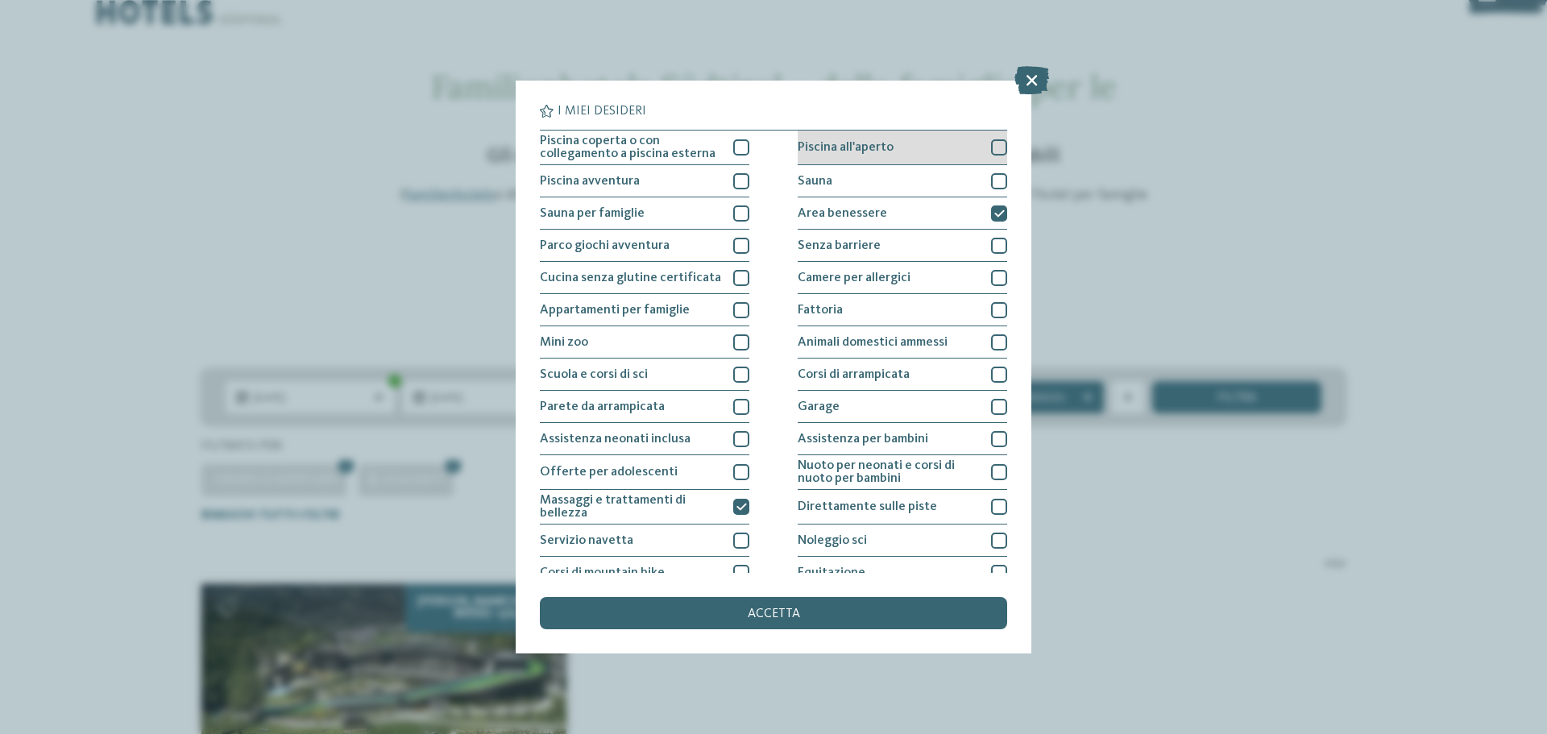
click at [853, 153] on span "Piscina all'aperto" at bounding box center [845, 147] width 96 height 13
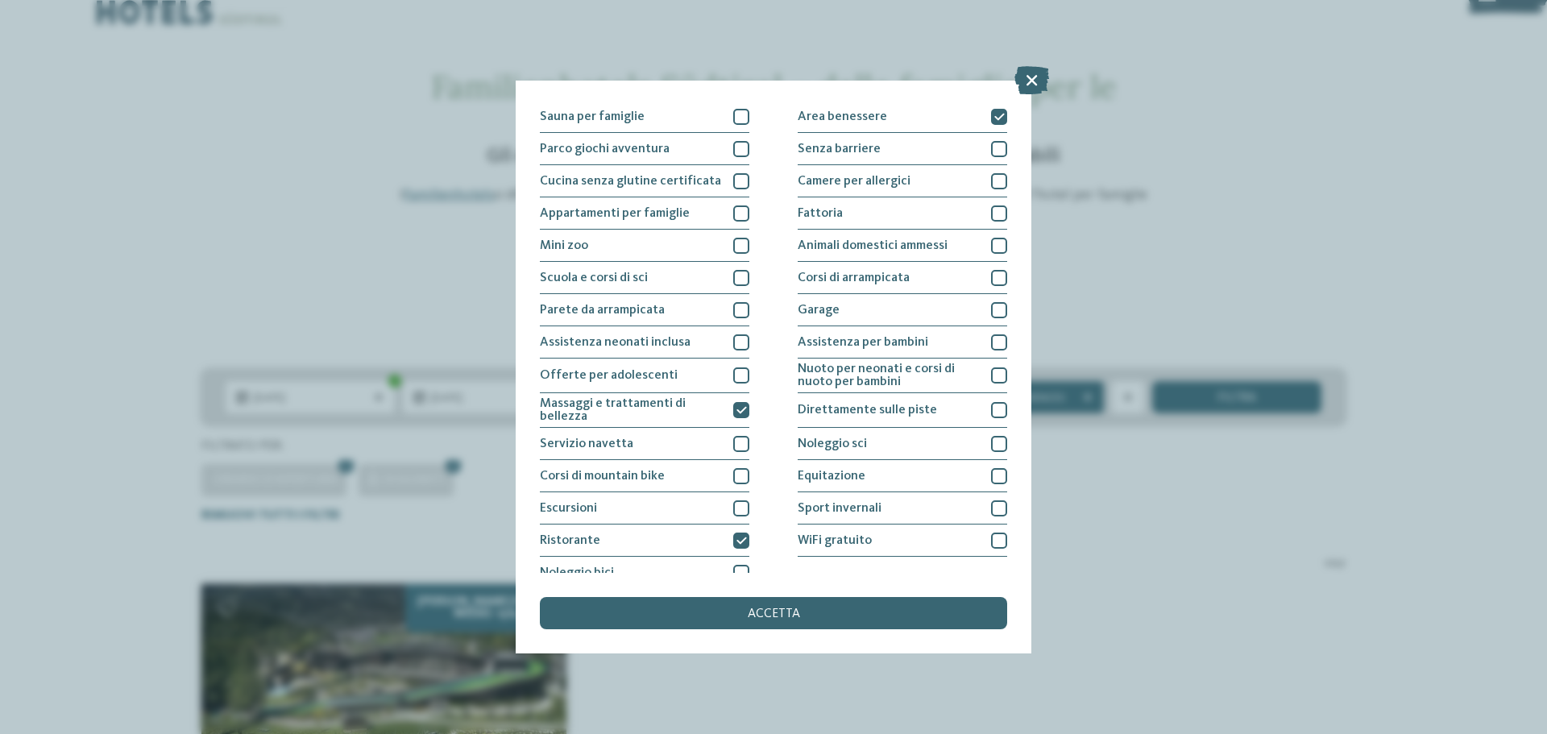
scroll to position [113, 0]
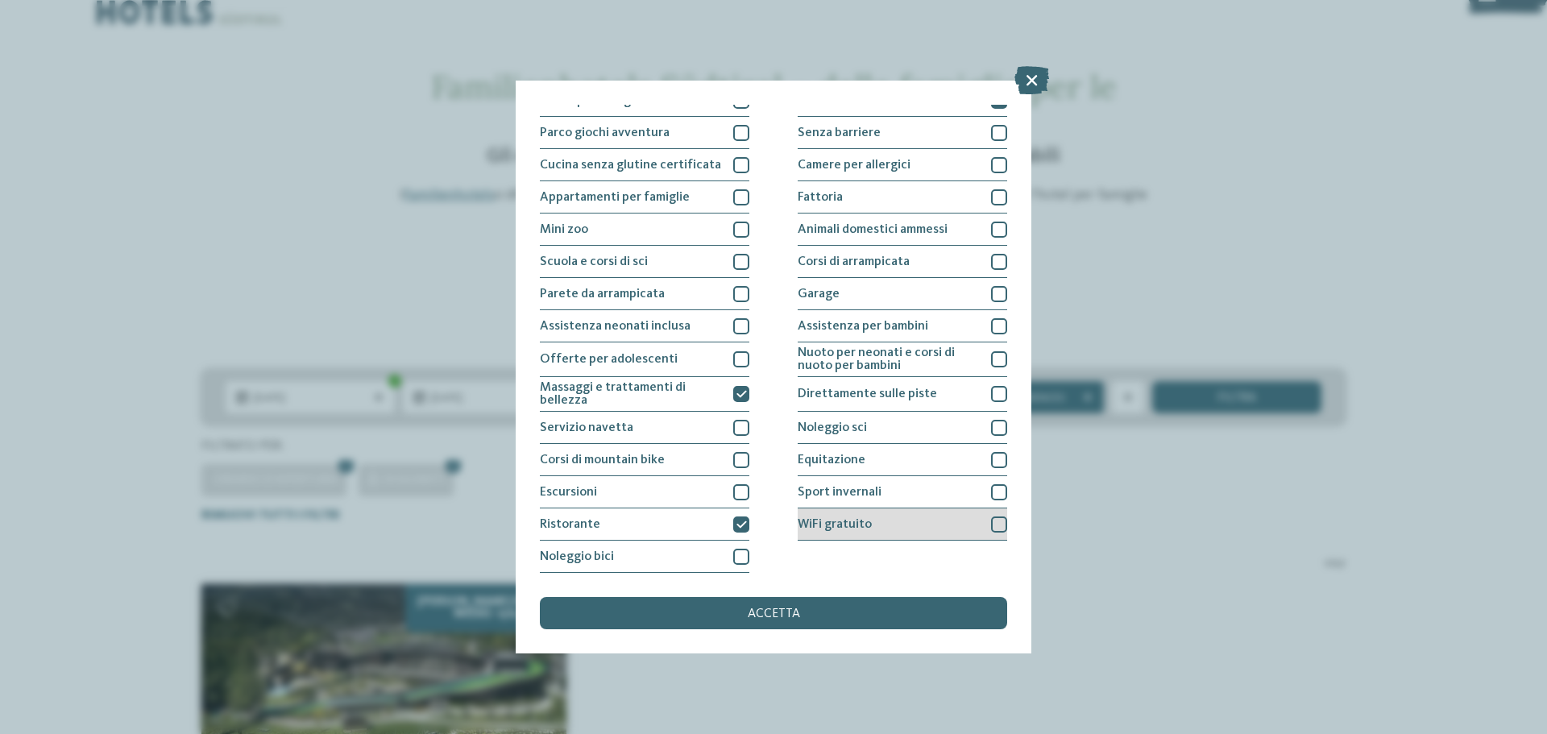
click at [832, 529] on span "WiFi gratuito" at bounding box center [834, 524] width 74 height 13
click at [706, 559] on div "Noleggio bici" at bounding box center [644, 556] width 209 height 32
click at [814, 604] on div "accetta" at bounding box center [773, 613] width 467 height 32
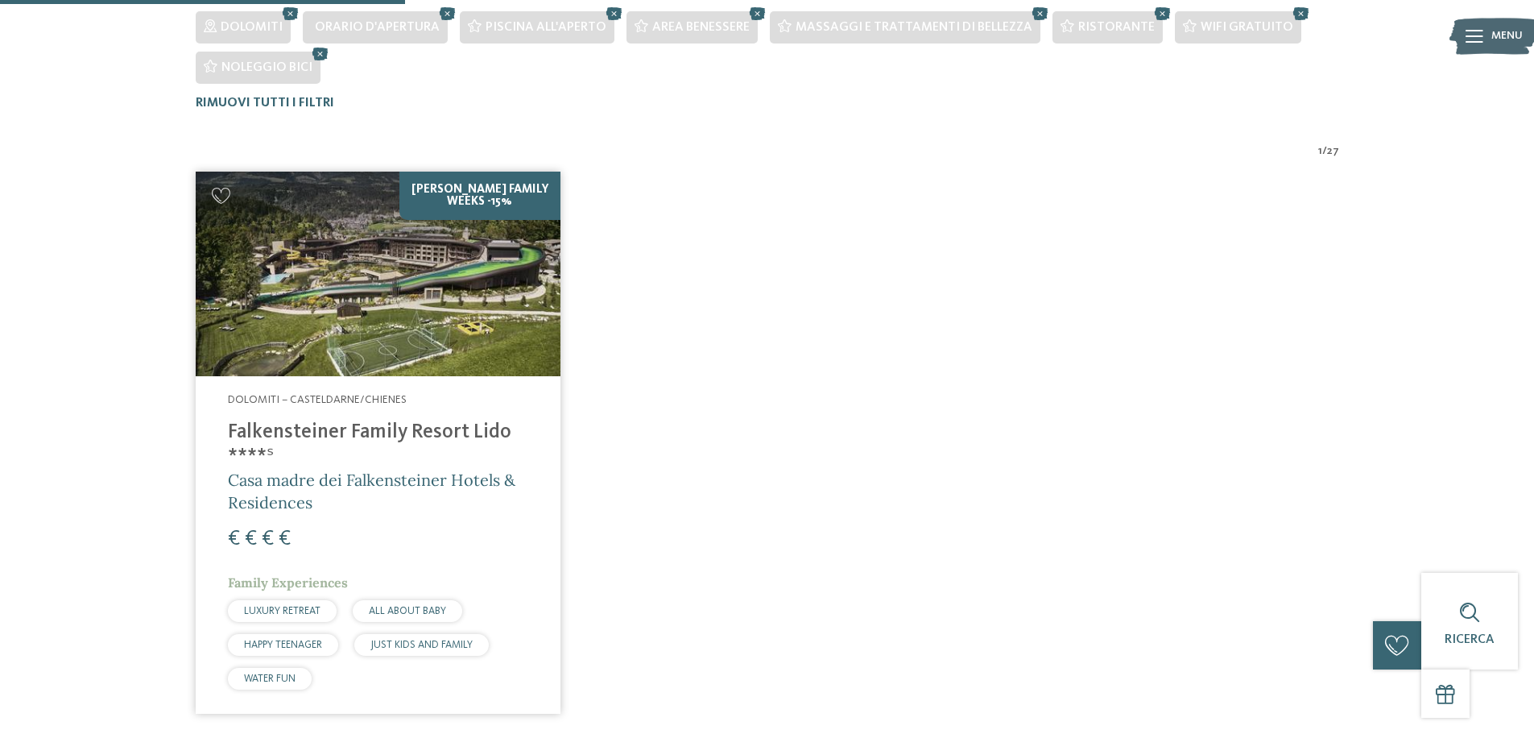
scroll to position [542, 0]
